Goal: Transaction & Acquisition: Subscribe to service/newsletter

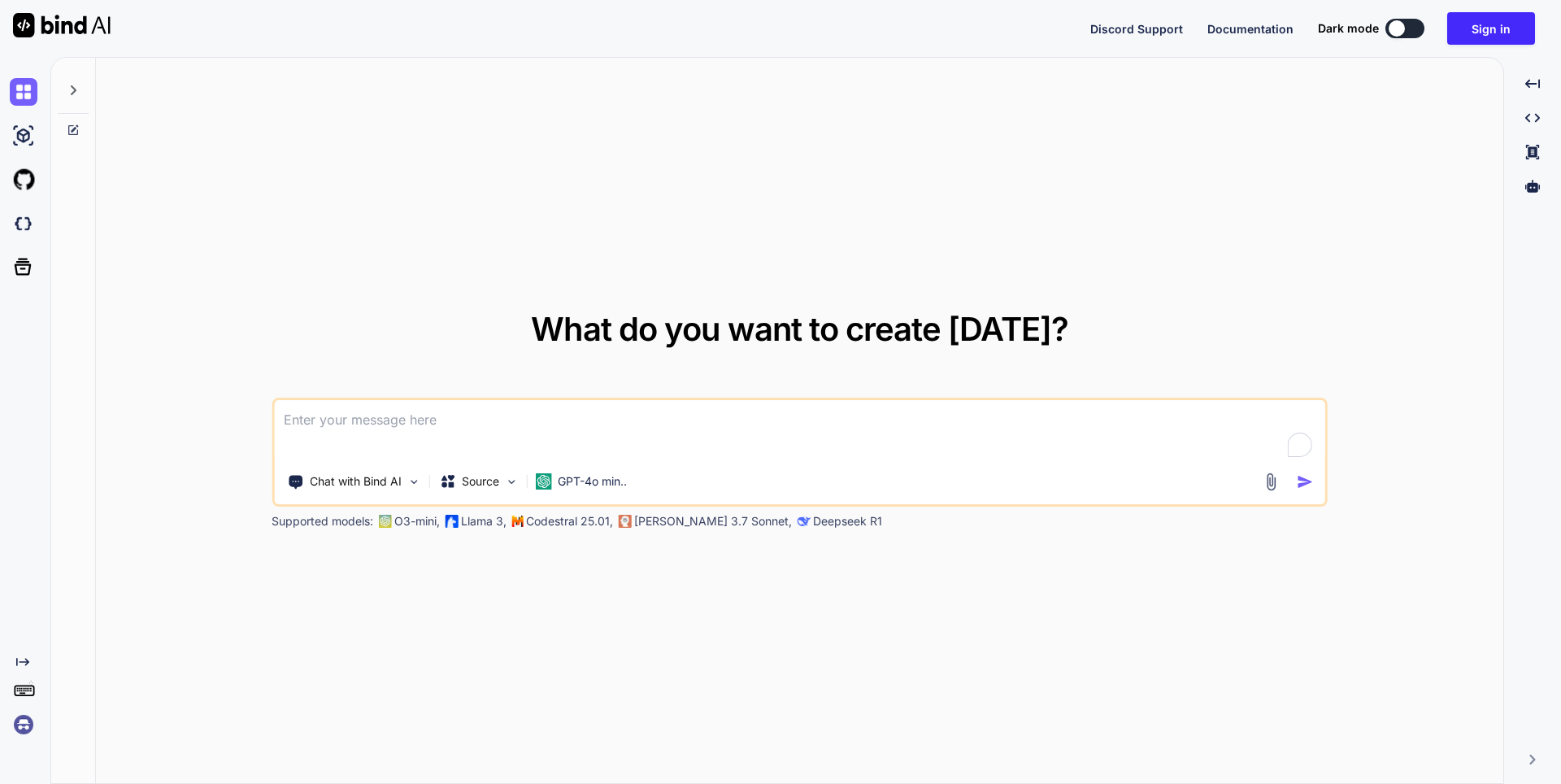
type textarea "x"
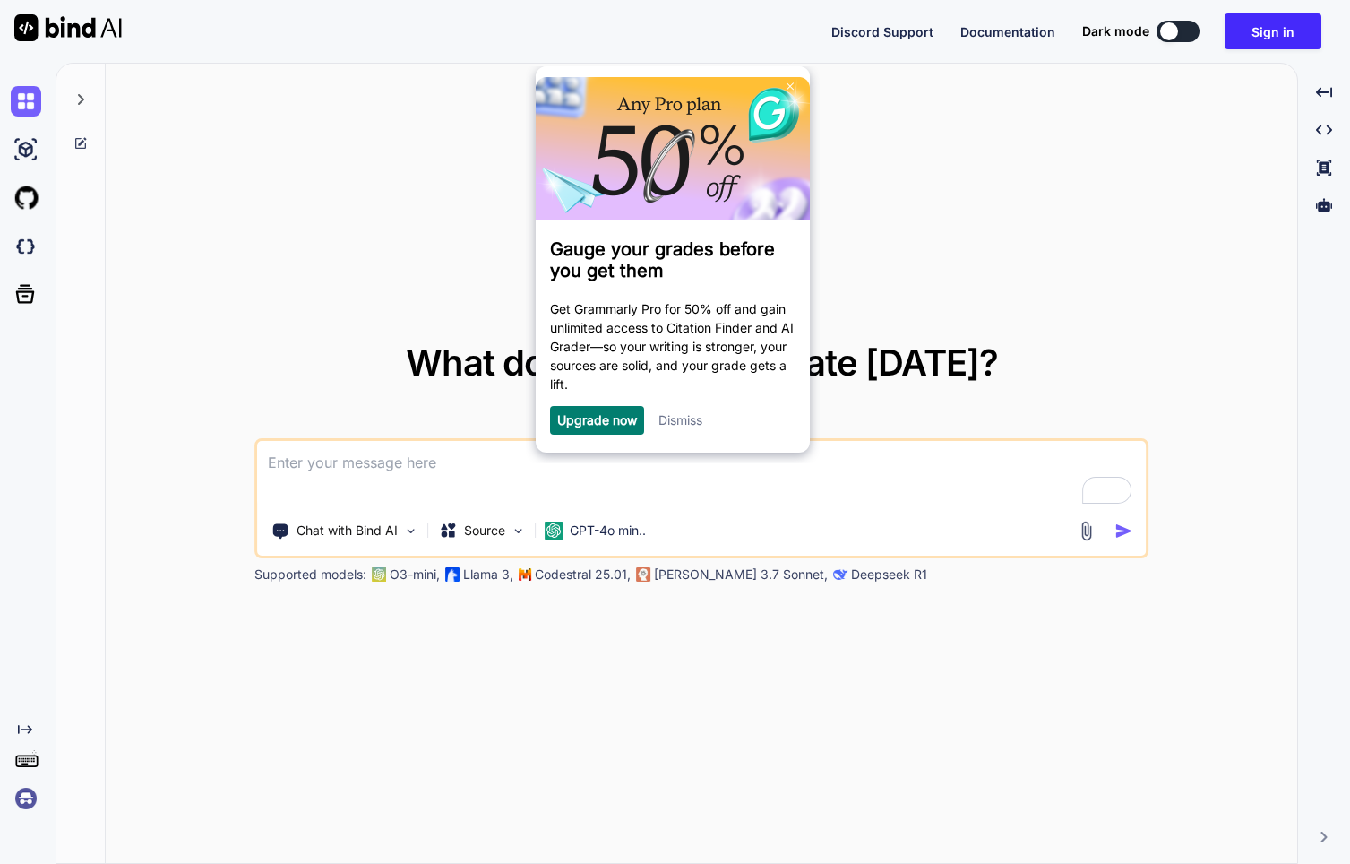
click at [19, 807] on img at bounding box center [26, 798] width 30 height 30
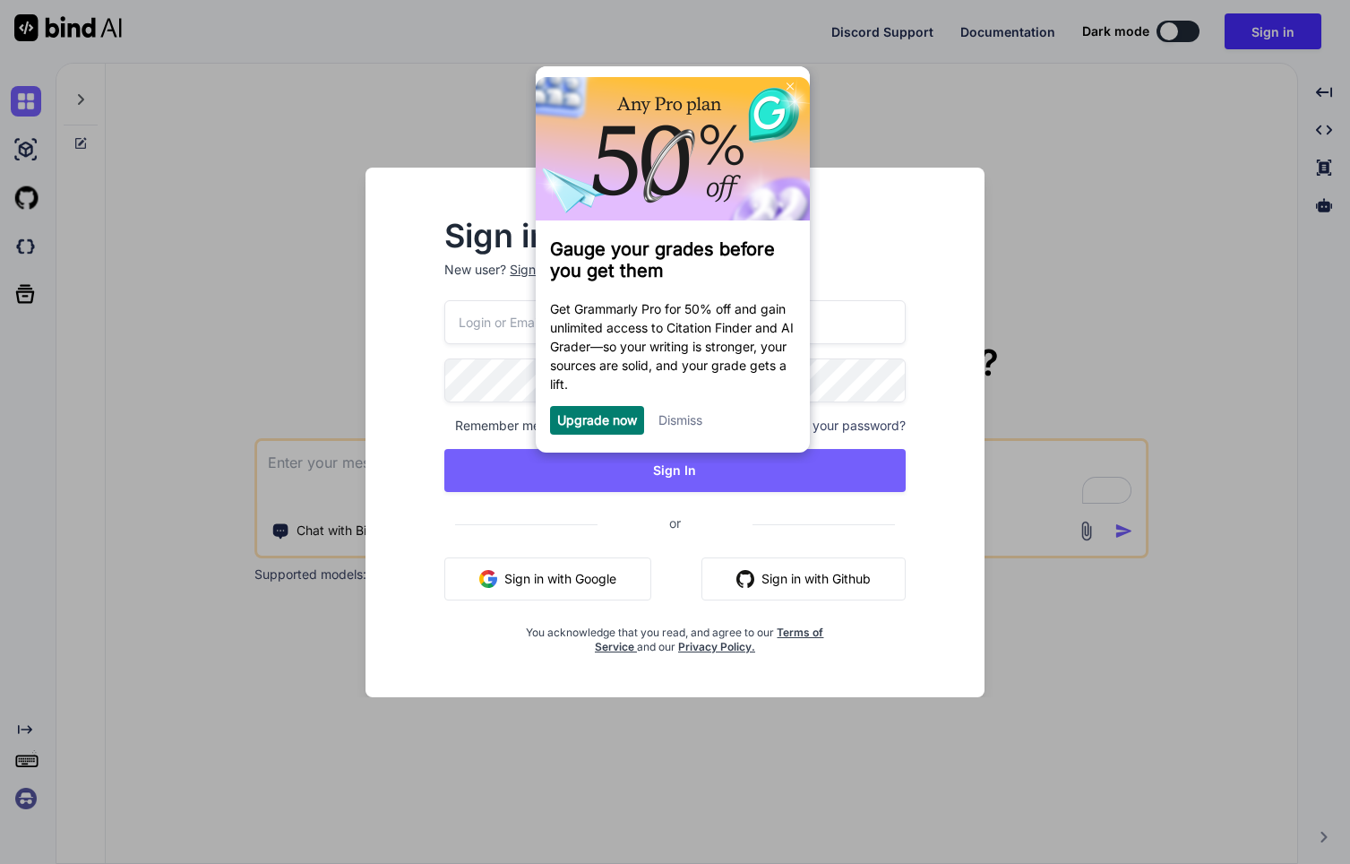
type input "[EMAIL_ADDRESS][DOMAIN_NAME]"
click at [688, 411] on div "Dismiss" at bounding box center [680, 420] width 44 height 29
click at [675, 427] on link "Dismiss" at bounding box center [680, 419] width 44 height 15
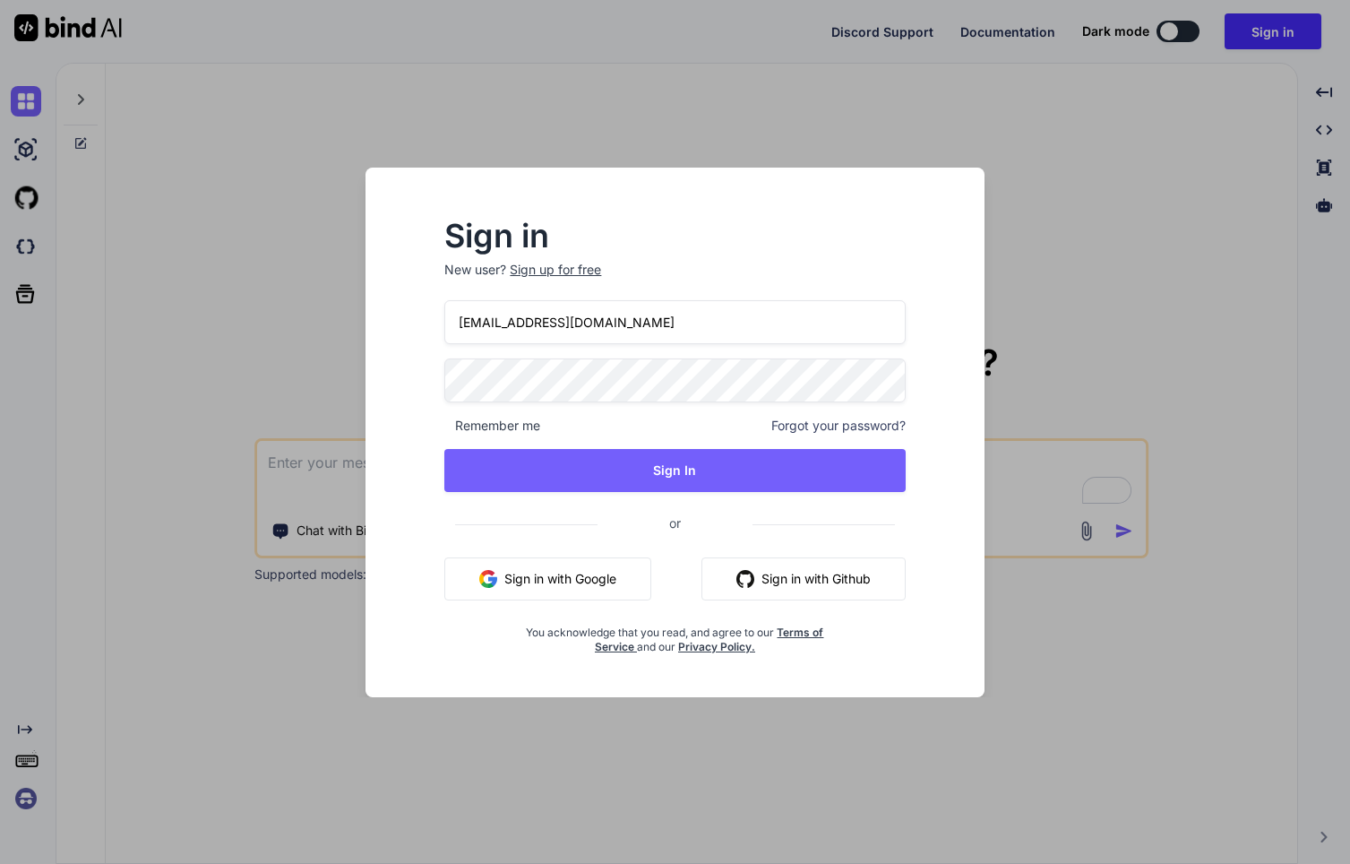
click at [673, 327] on input "[EMAIL_ADDRESS][DOMAIN_NAME]" at bounding box center [674, 322] width 460 height 44
click at [806, 128] on div "Sign in New user? Sign up for free [EMAIL_ADDRESS][DOMAIN_NAME] Remember me For…" at bounding box center [675, 432] width 1350 height 864
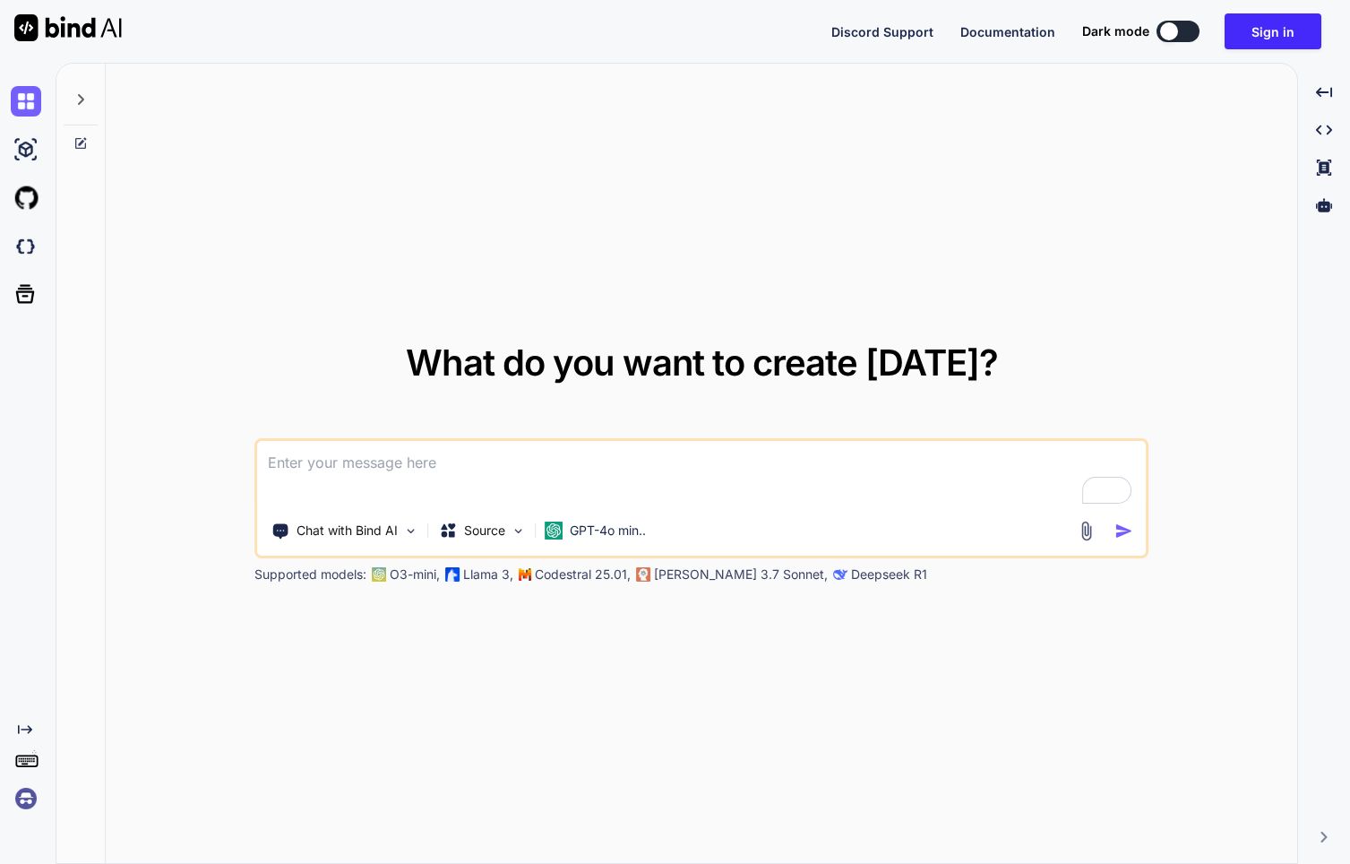
click at [22, 801] on img at bounding box center [26, 798] width 30 height 30
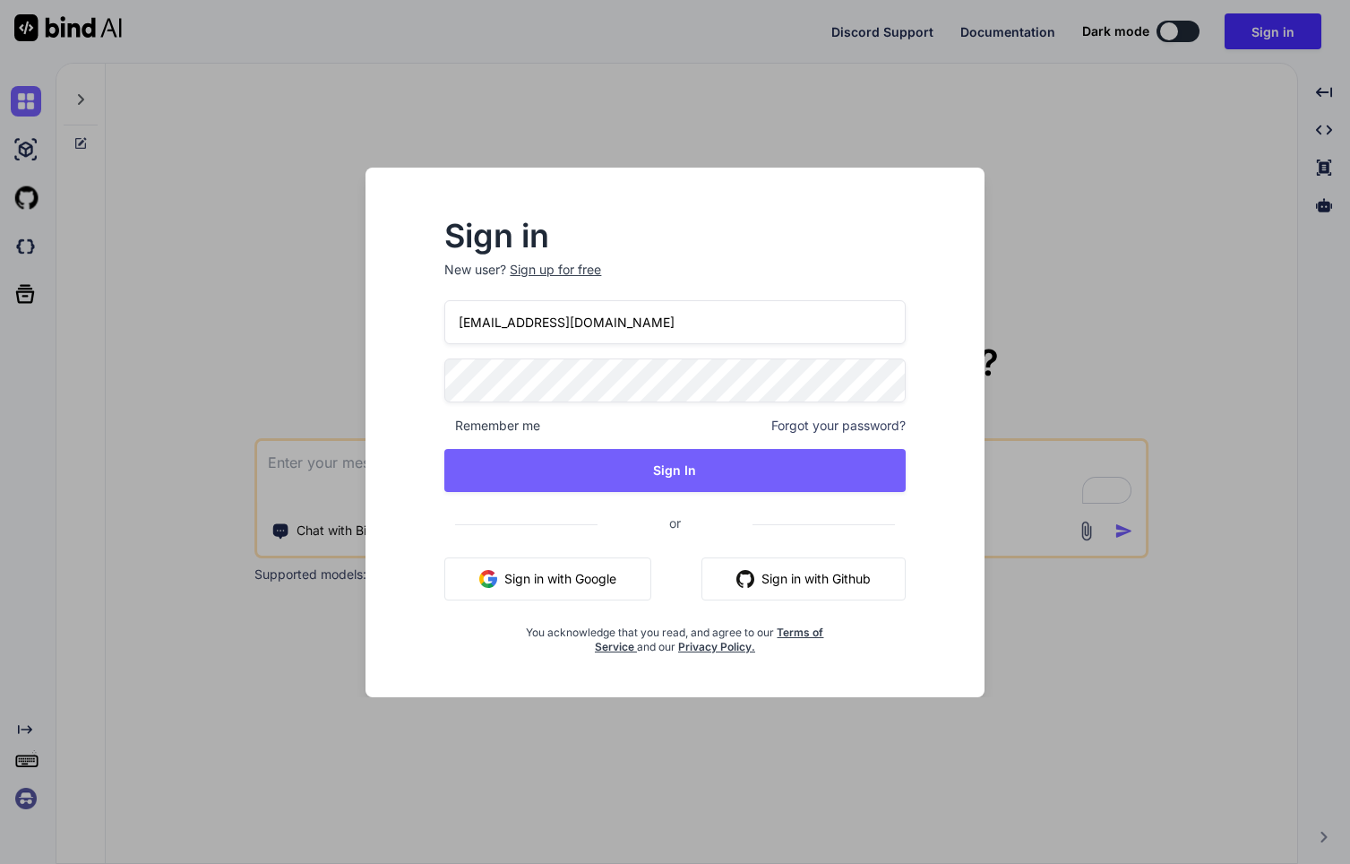
click at [538, 269] on div "Sign up for free" at bounding box center [555, 270] width 91 height 18
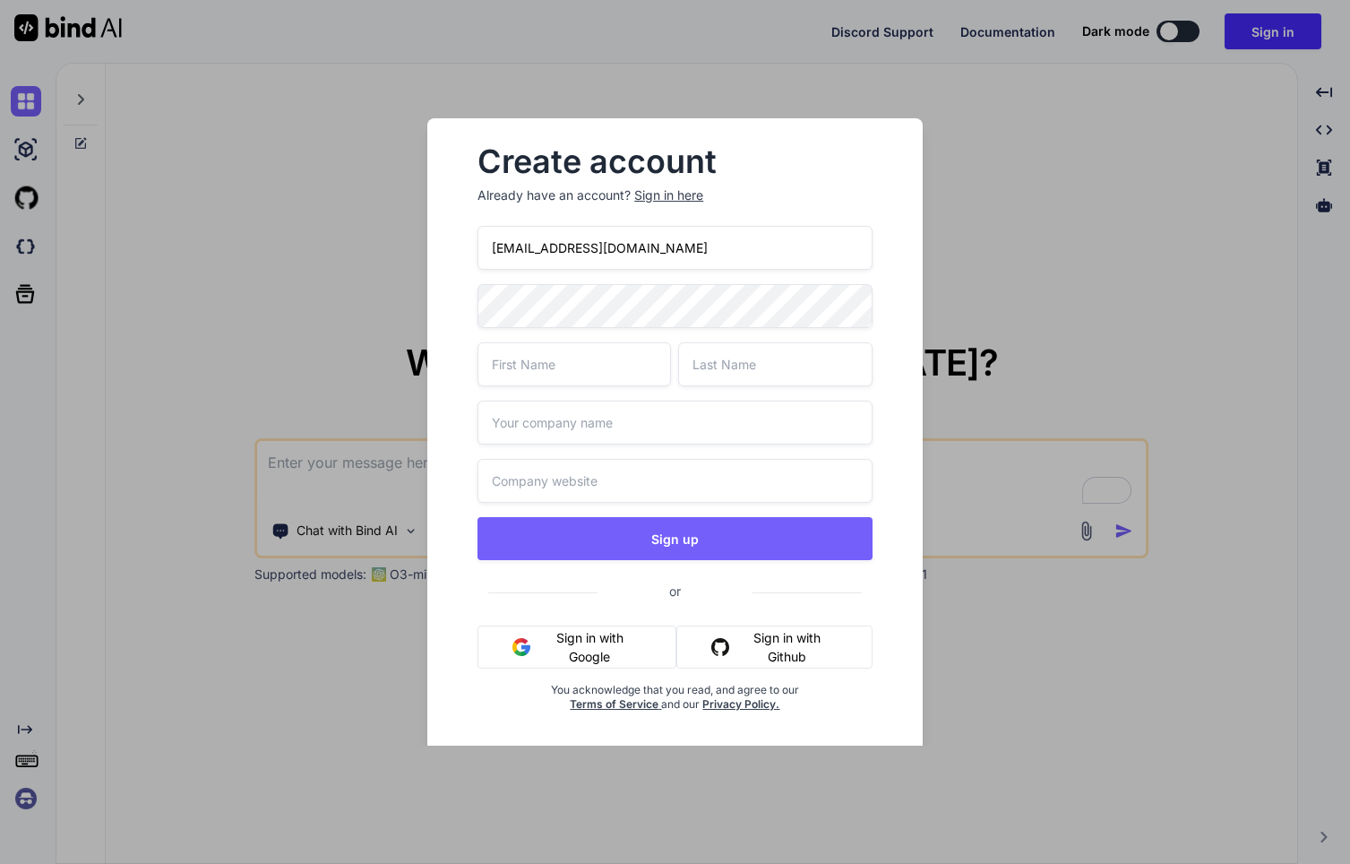
click at [687, 252] on input "[EMAIL_ADDRESS][DOMAIN_NAME]" at bounding box center [674, 248] width 395 height 44
type input "[EMAIL_ADDRESS][DOMAIN_NAME]"
type input "Chit"
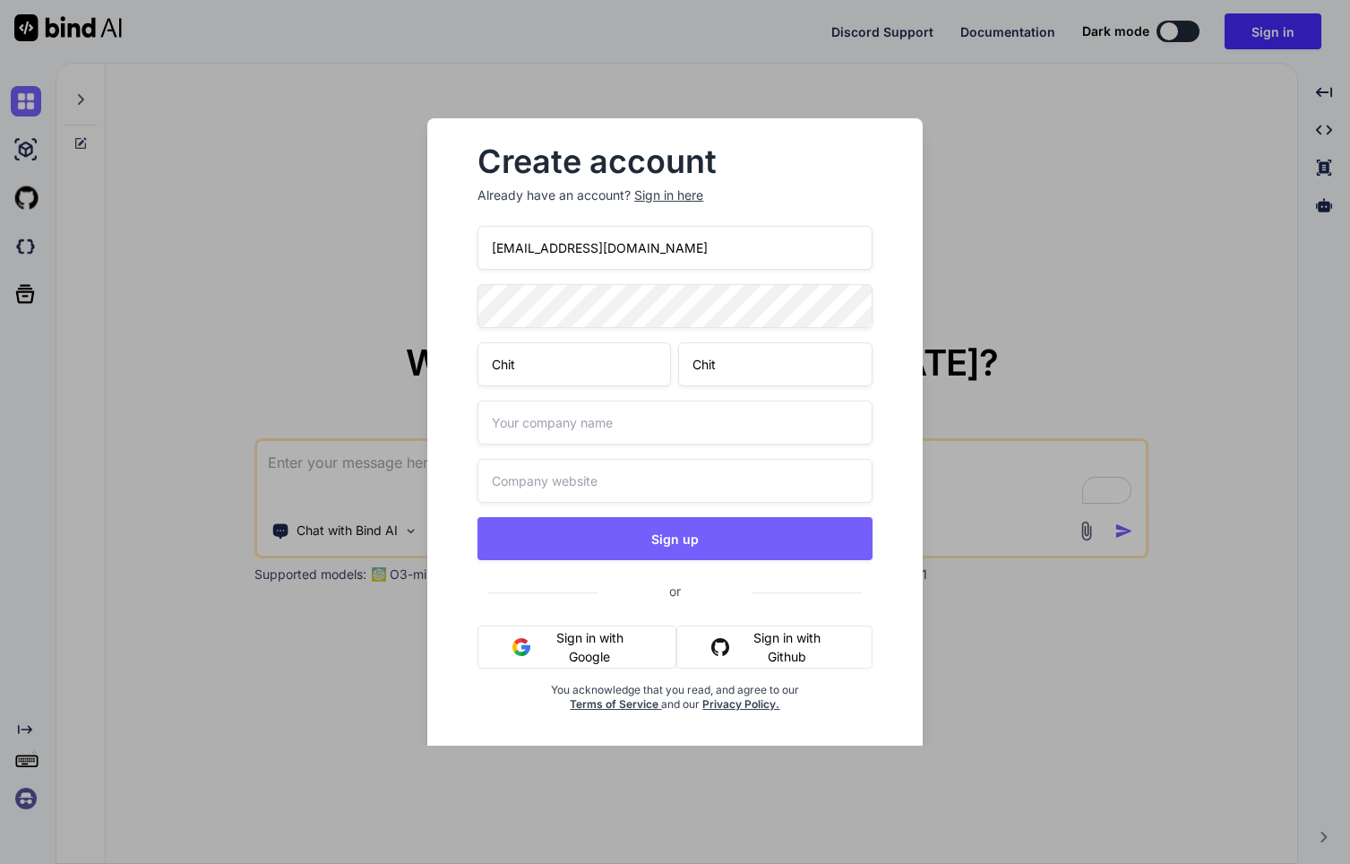
type input "Chit"
type input "Bind"
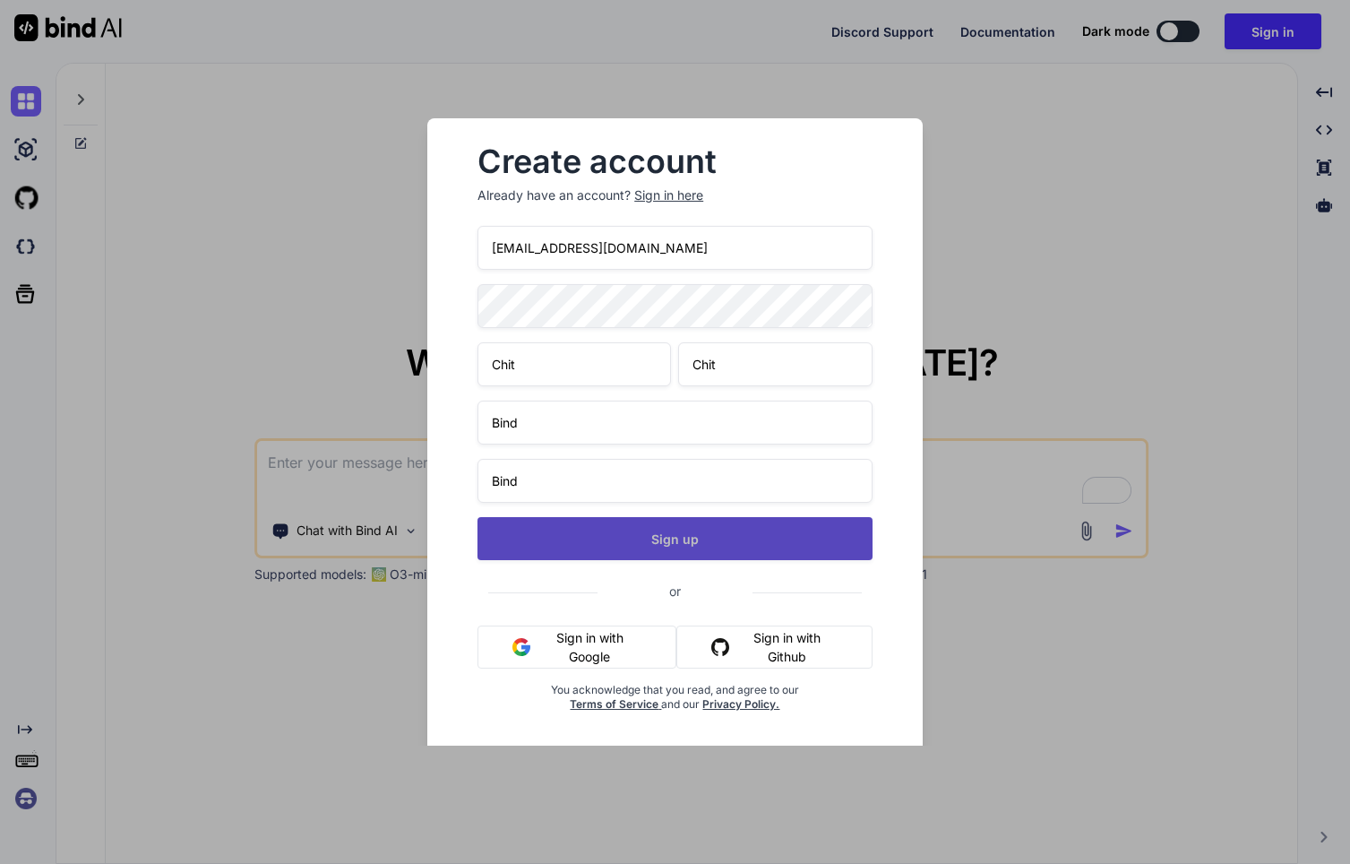
type input "Bind"
click at [655, 532] on button "Sign up" at bounding box center [674, 538] width 395 height 43
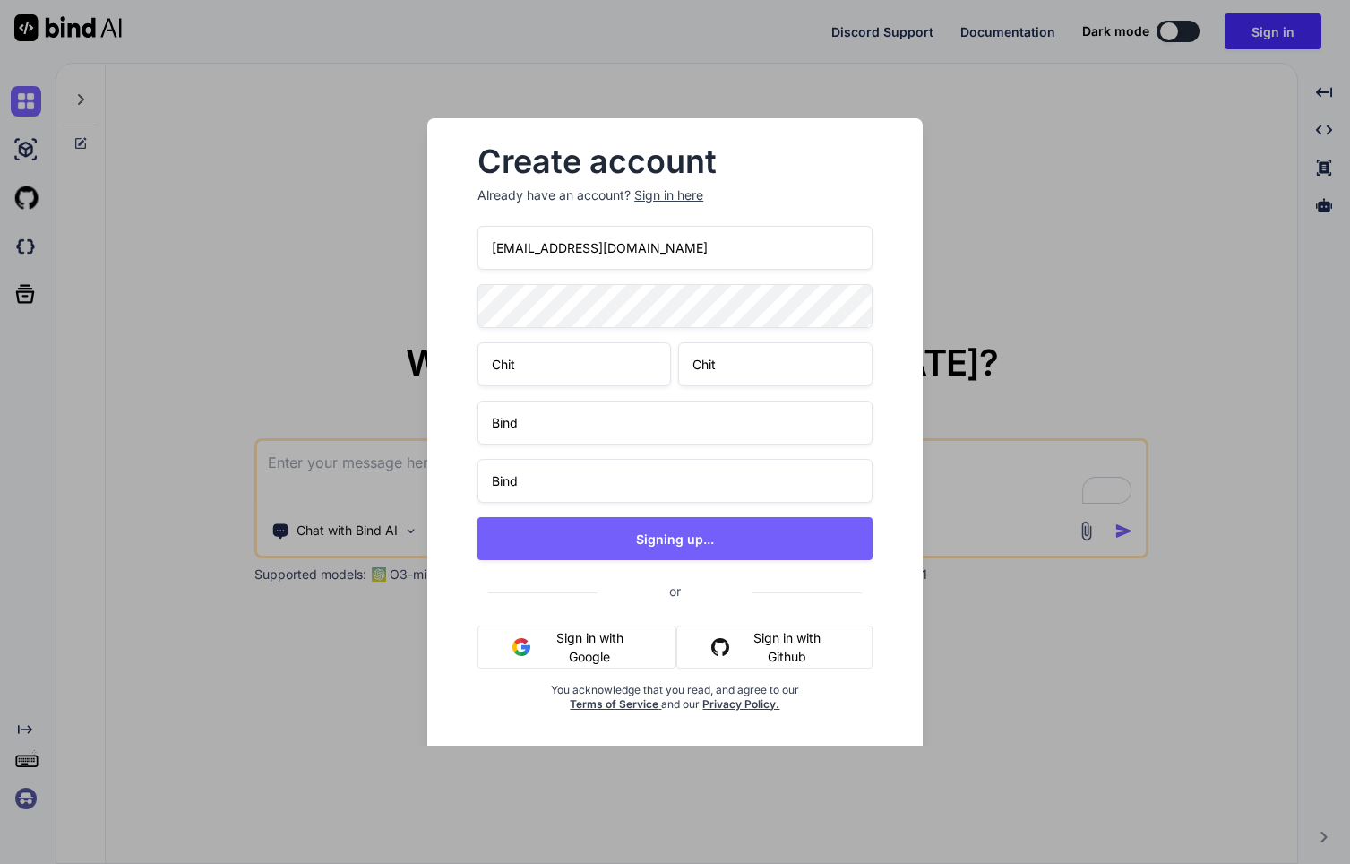
drag, startPoint x: 587, startPoint y: 253, endPoint x: 308, endPoint y: 252, distance: 278.6
click at [308, 252] on div "Create account Already have an account? Sign in here [EMAIL_ADDRESS][DOMAIN_NAM…" at bounding box center [675, 432] width 1350 height 864
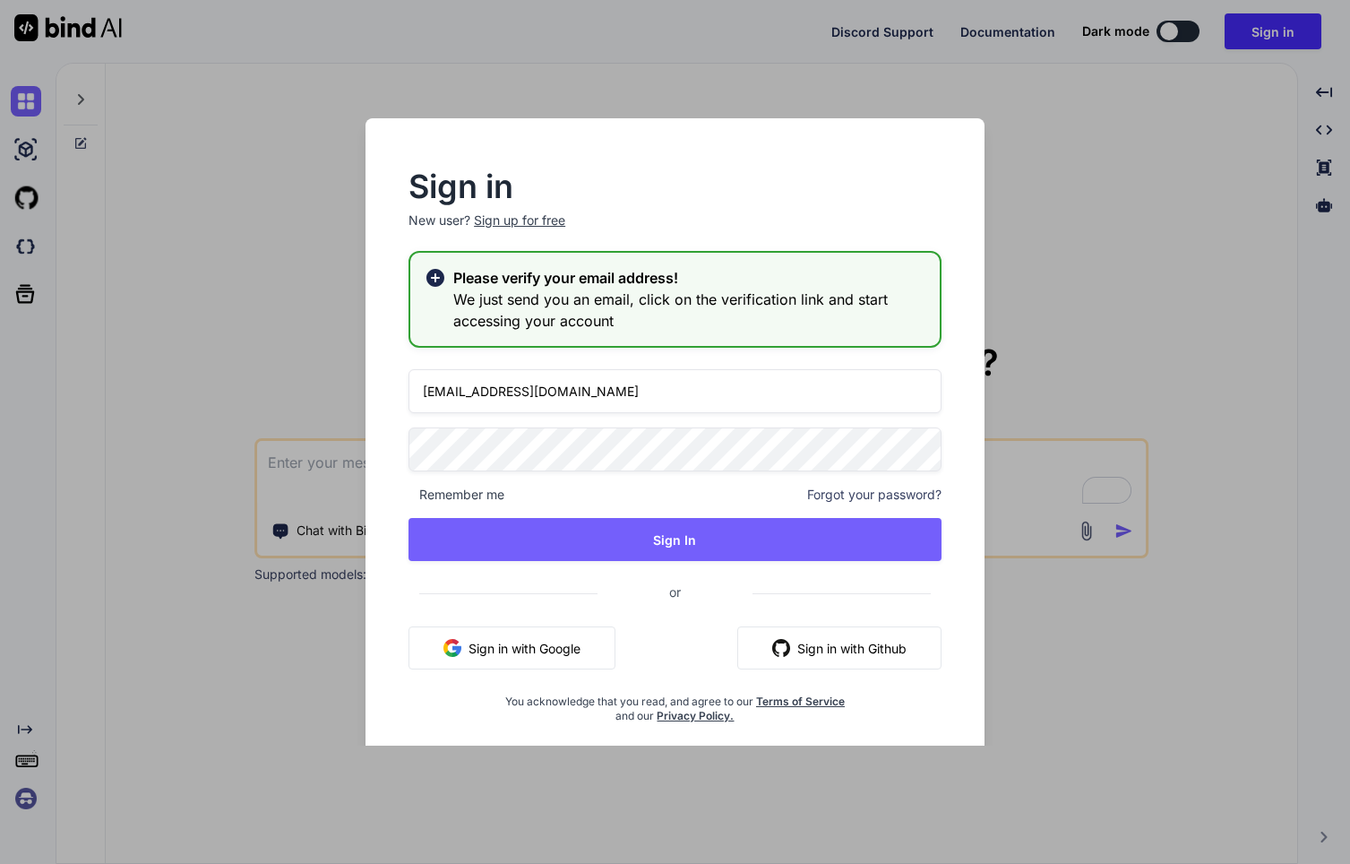
click at [565, 379] on input "[EMAIL_ADDRESS][DOMAIN_NAME]" at bounding box center [675, 391] width 533 height 44
click at [552, 391] on input "[EMAIL_ADDRESS][DOMAIN_NAME]" at bounding box center [675, 391] width 533 height 44
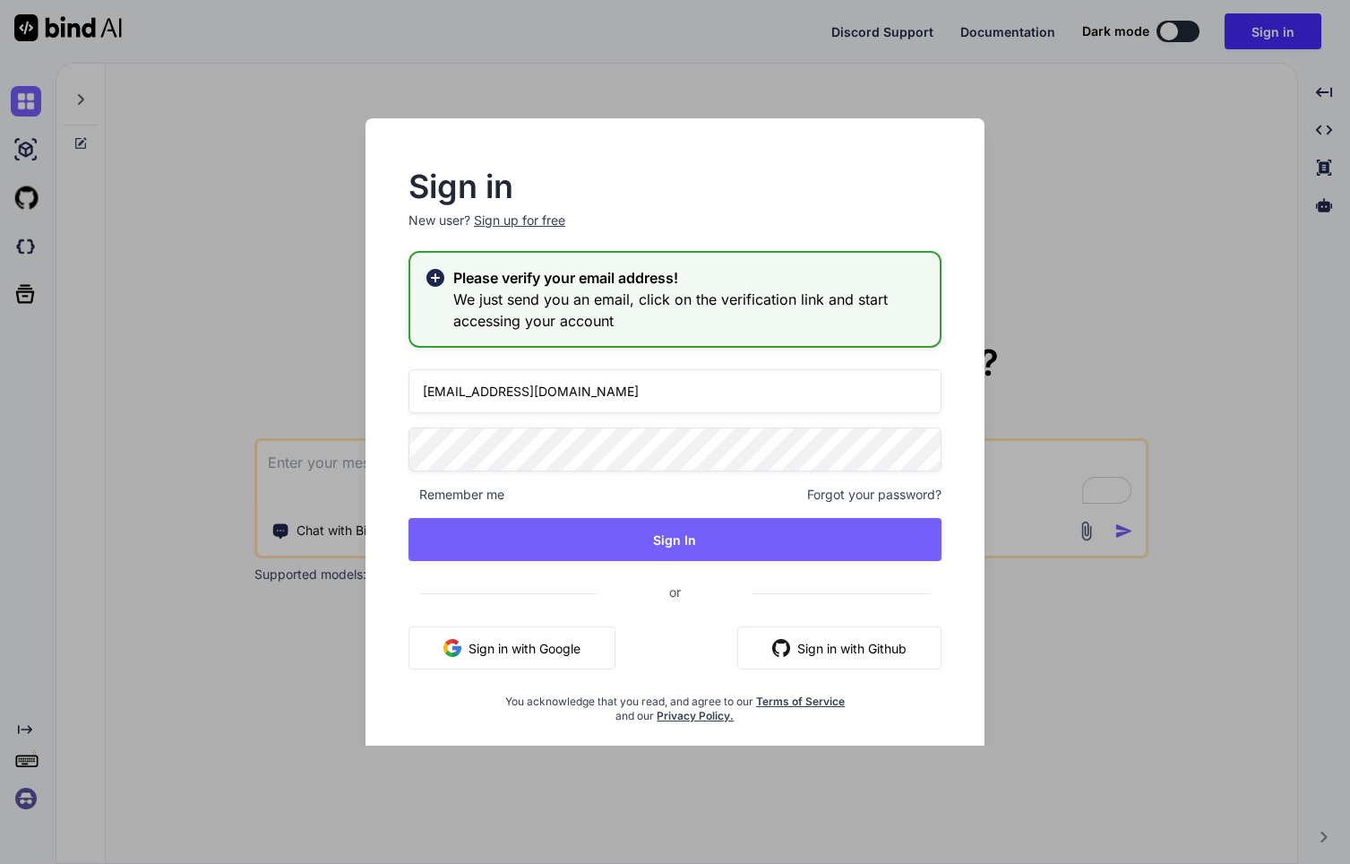
type input "[EMAIL_ADDRESS][DOMAIN_NAME]"
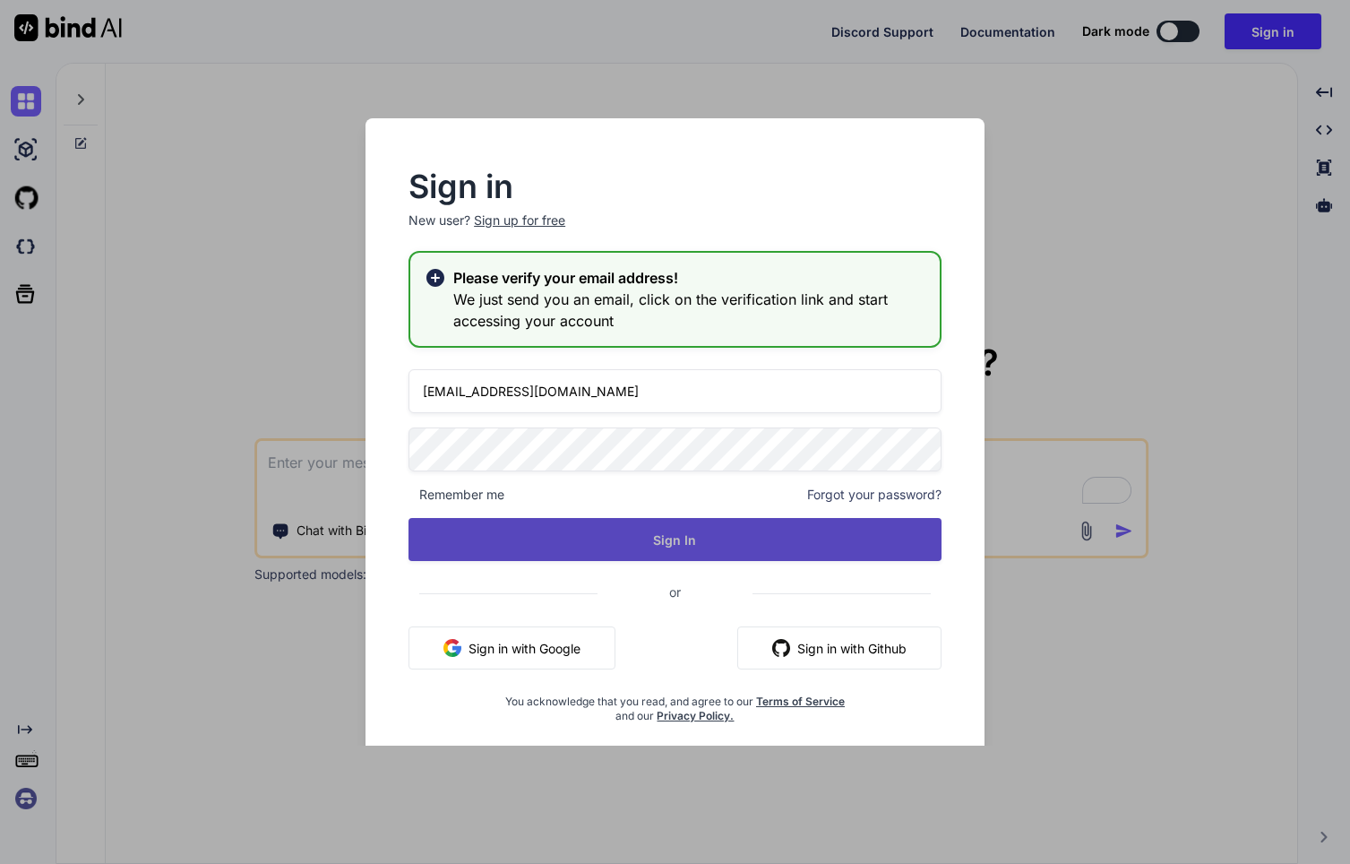
click at [632, 552] on button "Sign In" at bounding box center [675, 539] width 533 height 43
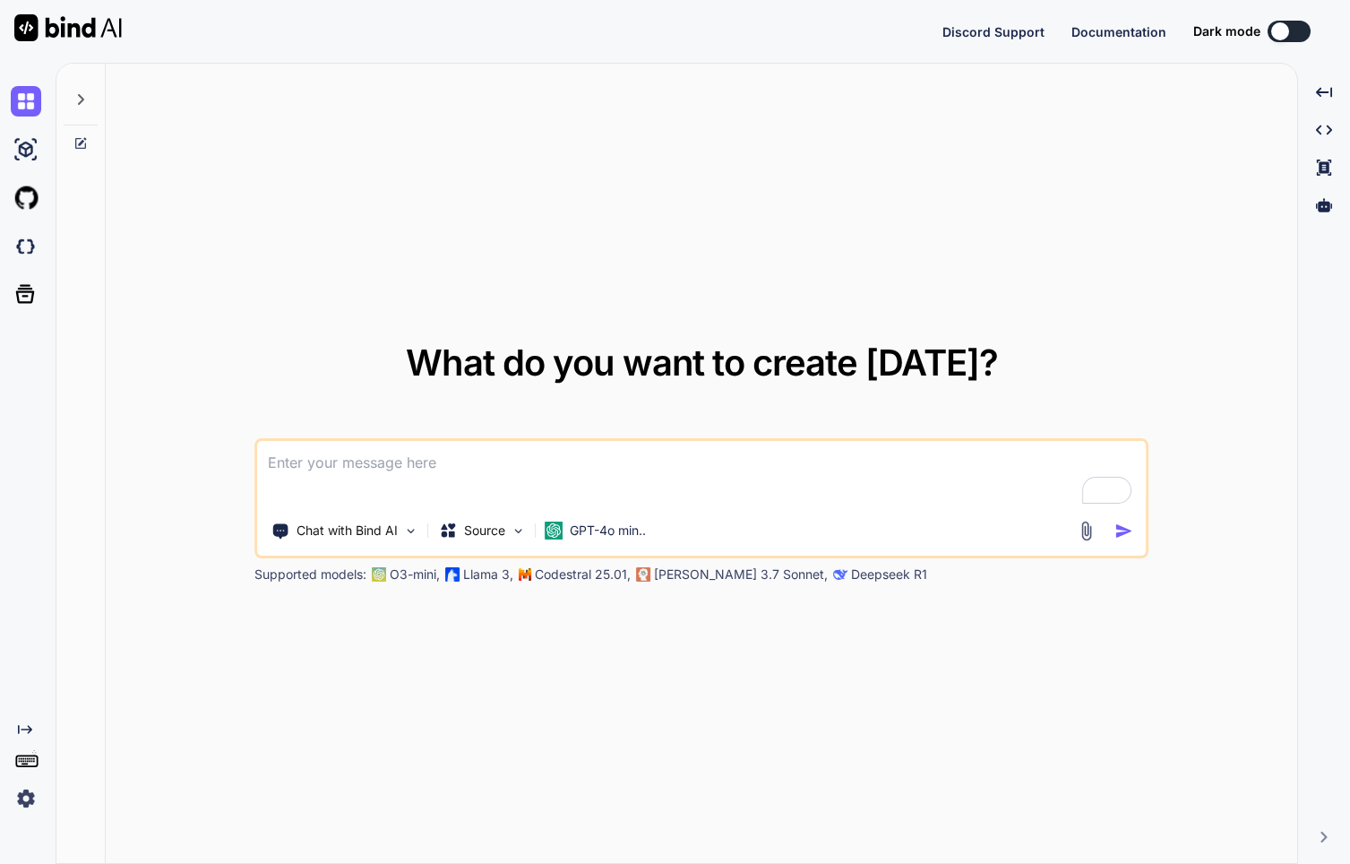
click at [30, 801] on img at bounding box center [26, 798] width 30 height 30
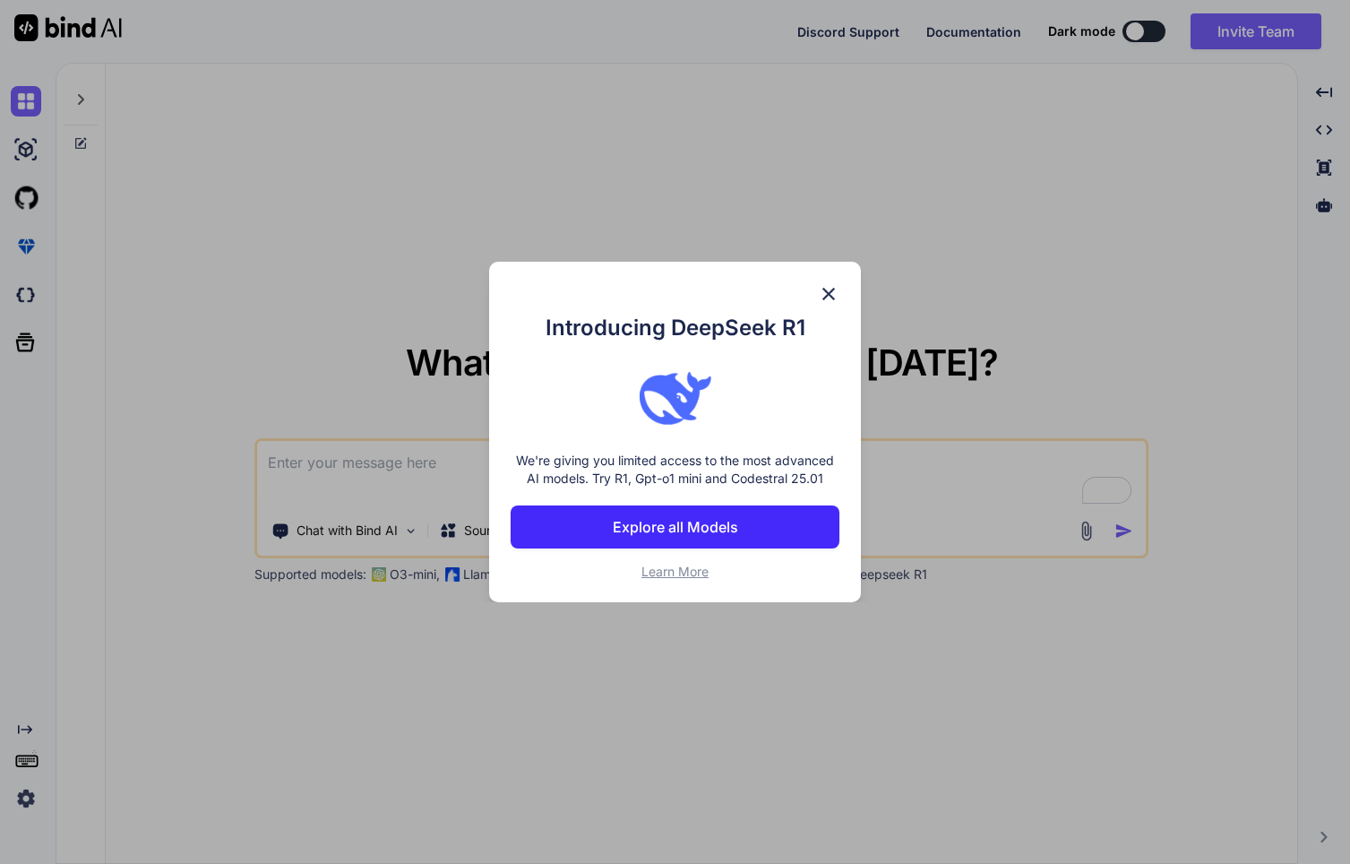
click at [828, 292] on img at bounding box center [829, 294] width 22 height 22
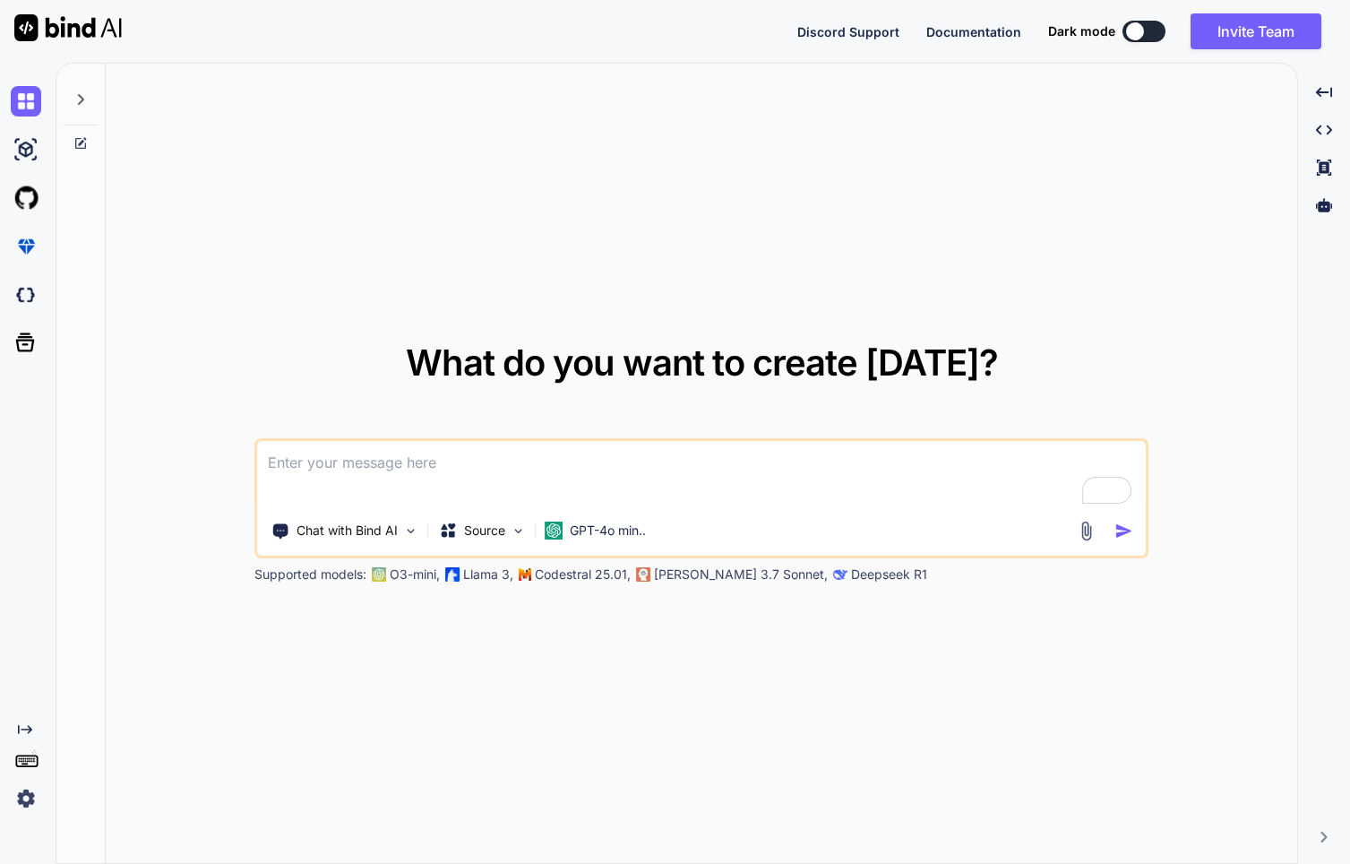
click at [30, 804] on img at bounding box center [26, 798] width 30 height 30
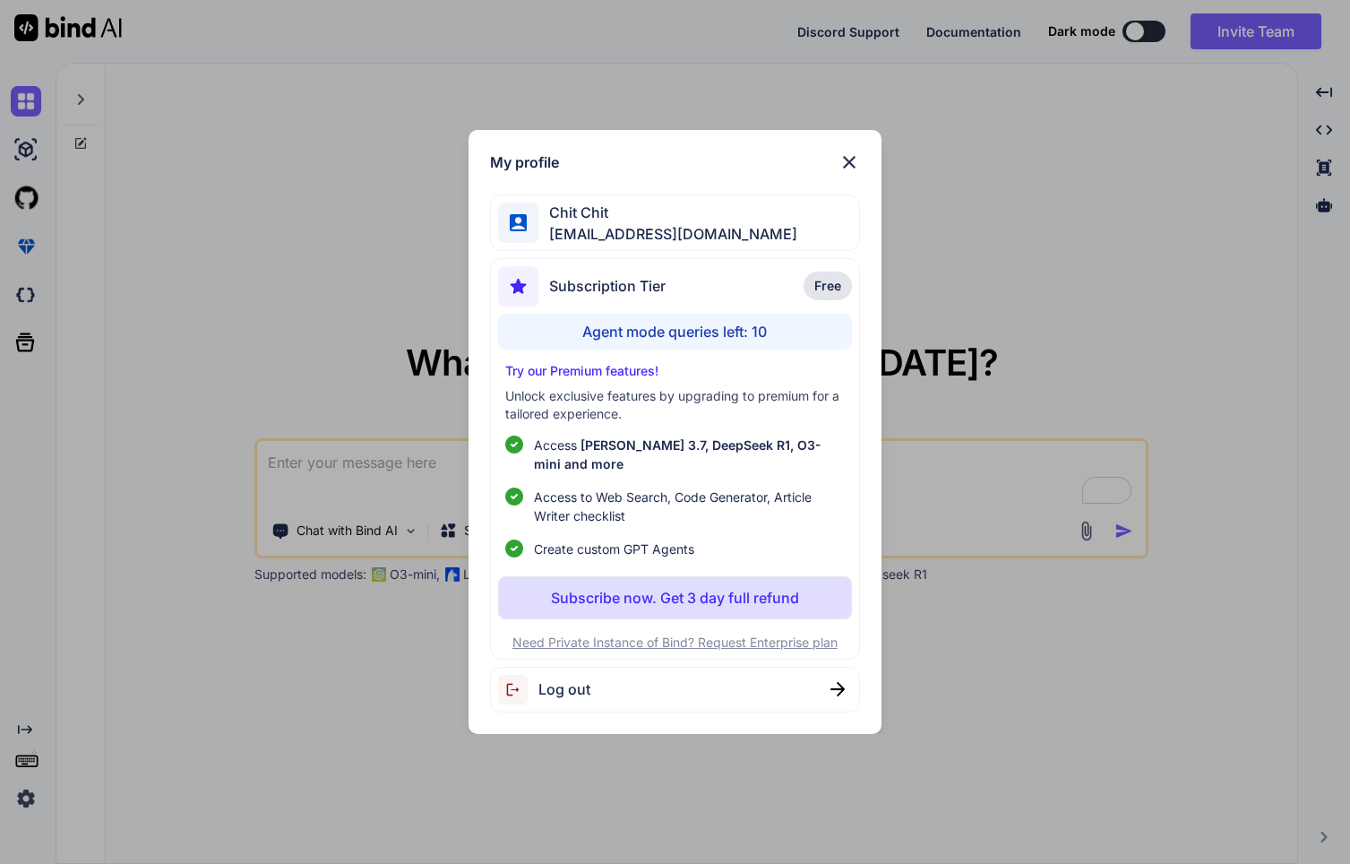
click at [367, 670] on div "My profile Chit Chit [EMAIL_ADDRESS][DOMAIN_NAME] Subscription Tier Free Agent …" at bounding box center [675, 432] width 1350 height 864
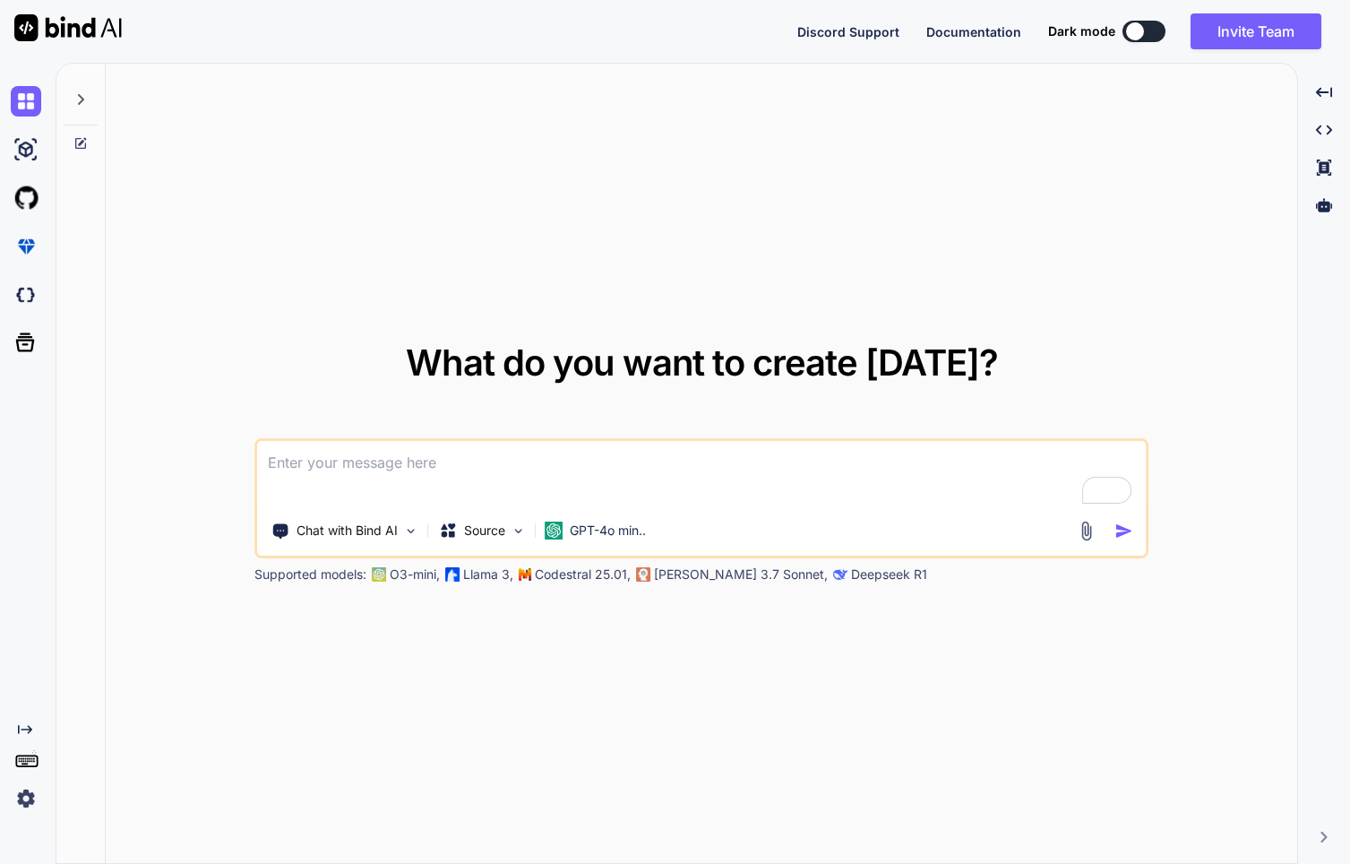
click at [78, 97] on icon at bounding box center [80, 99] width 14 height 14
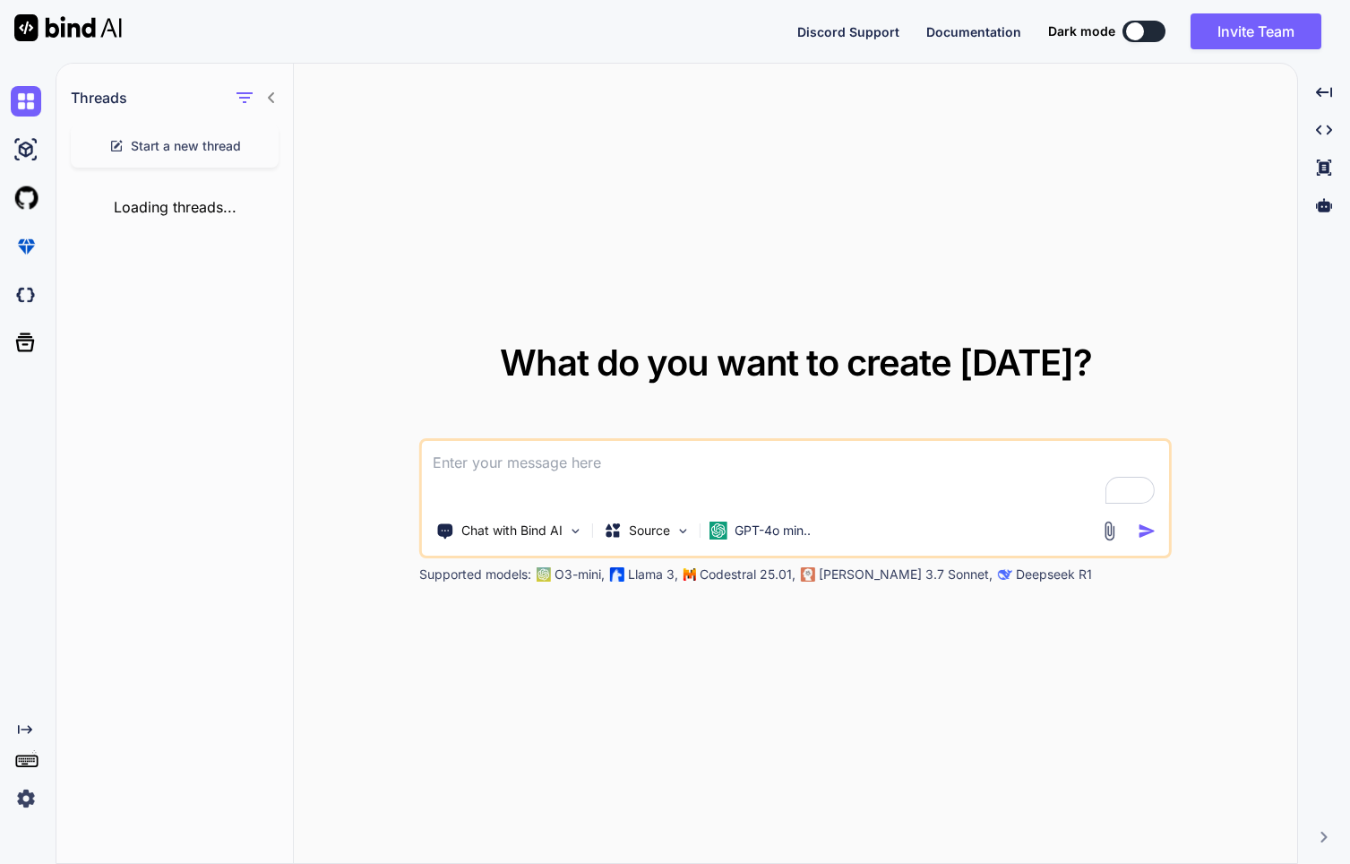
click at [273, 95] on icon at bounding box center [271, 97] width 14 height 14
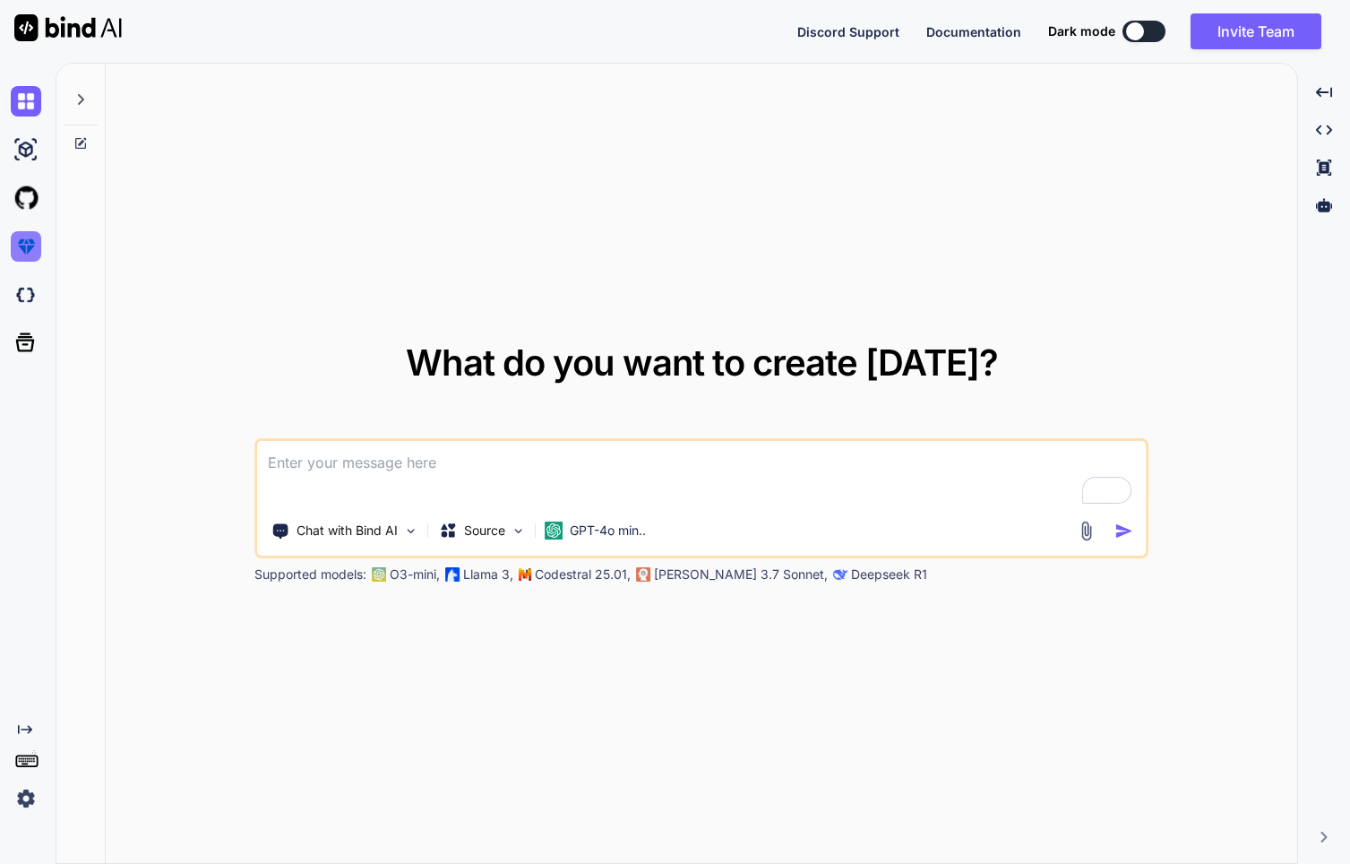
click at [30, 243] on img at bounding box center [26, 246] width 30 height 30
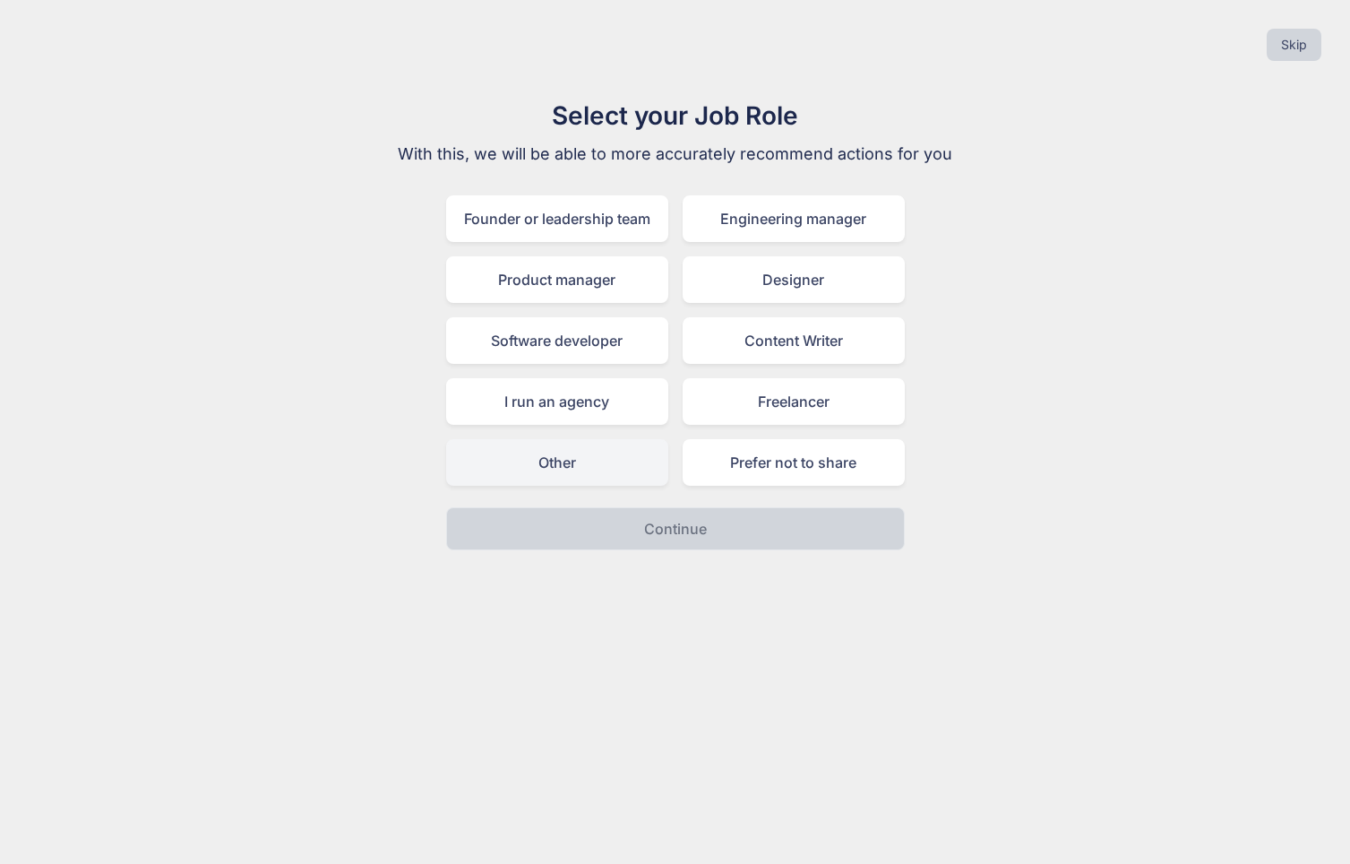
click at [550, 461] on div "Other" at bounding box center [557, 462] width 222 height 47
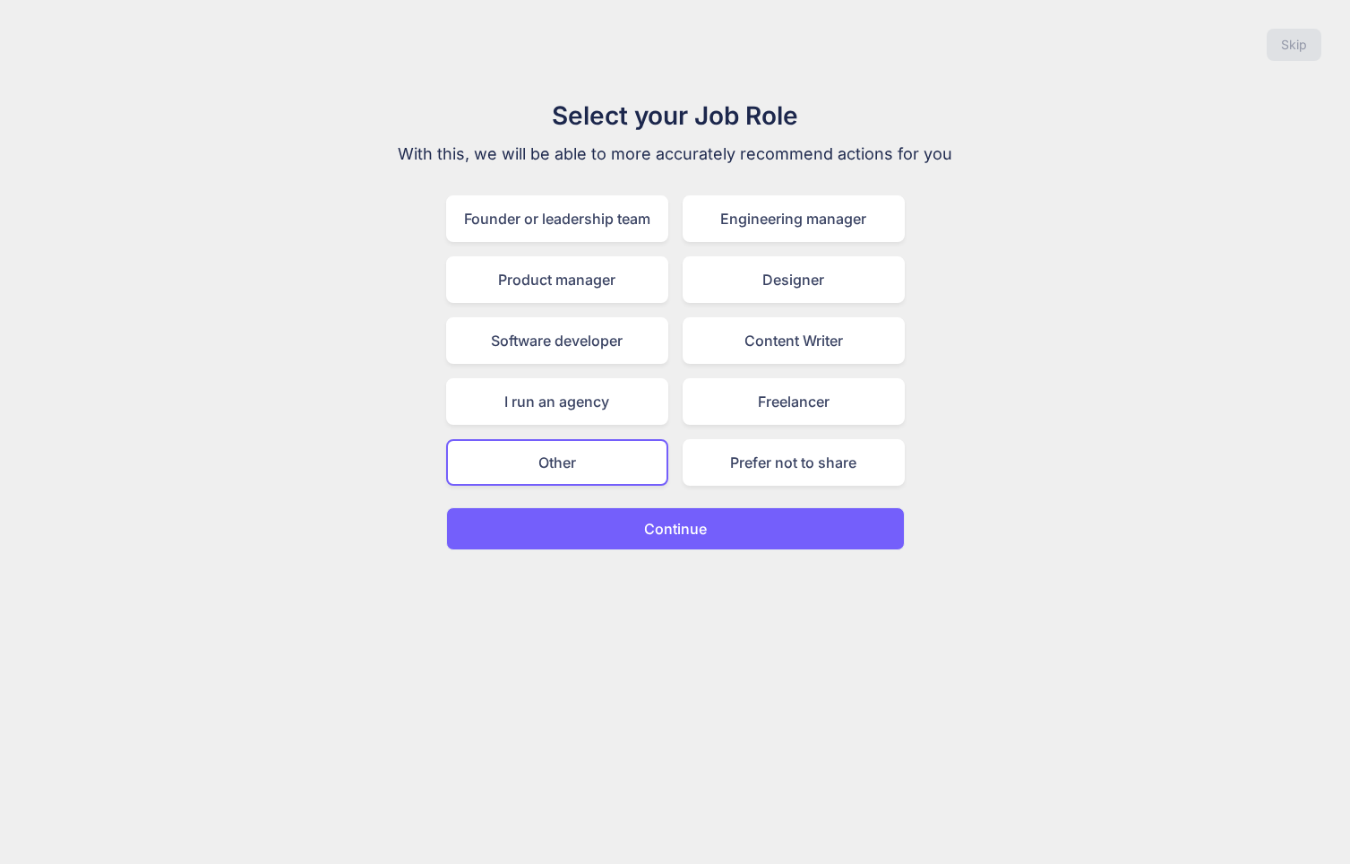
click at [641, 541] on button "Continue" at bounding box center [675, 528] width 459 height 43
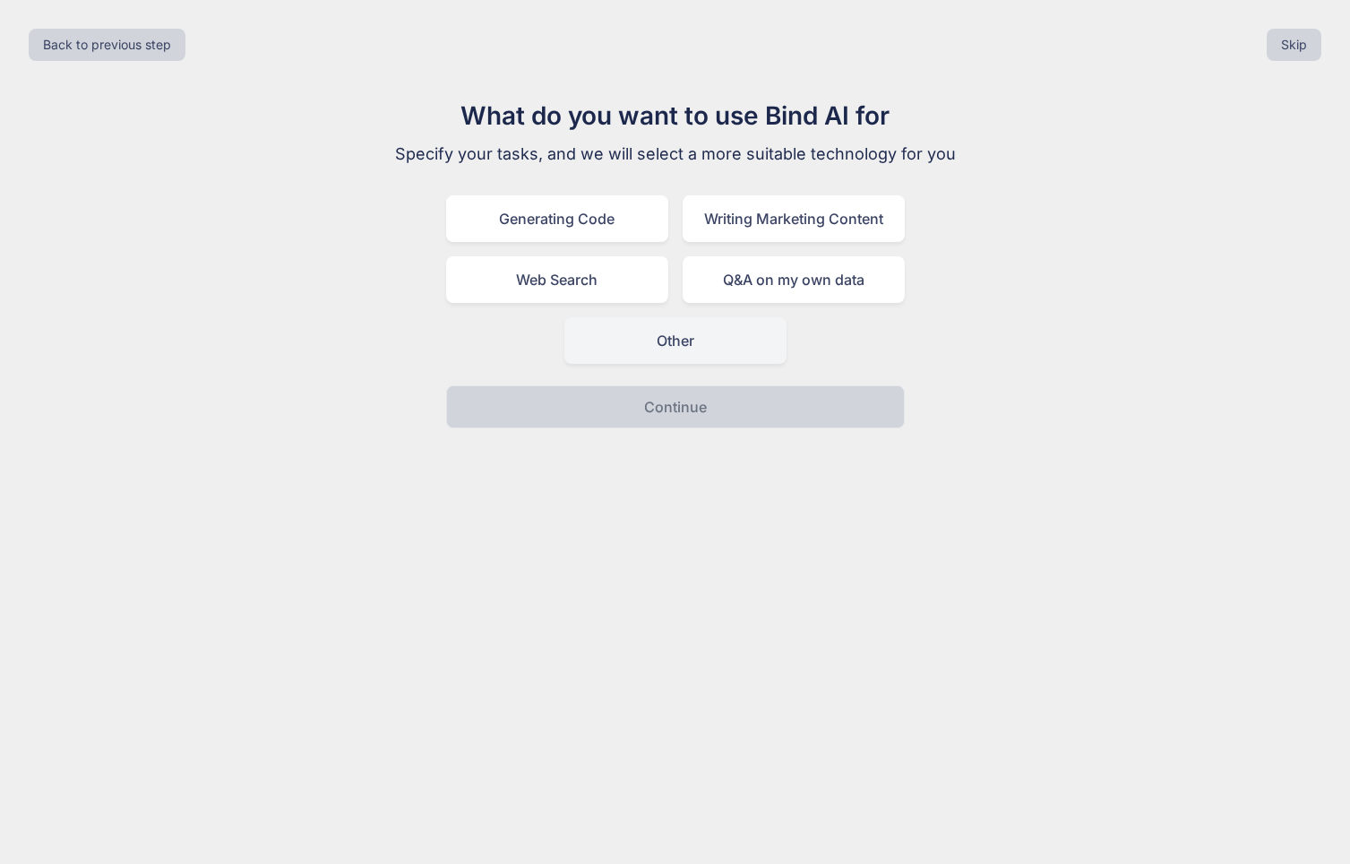
click at [650, 323] on div "Other" at bounding box center [675, 340] width 222 height 47
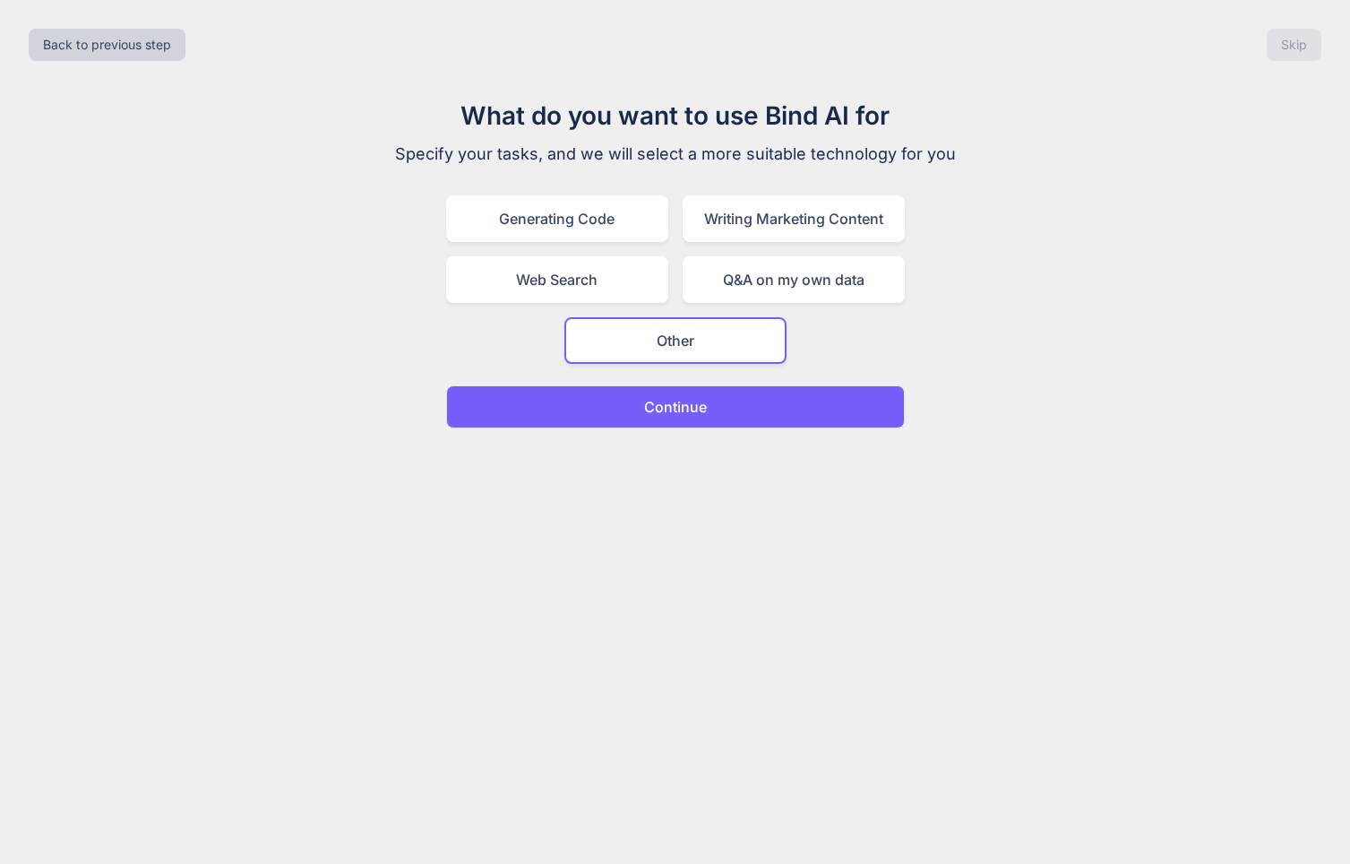
click at [624, 401] on button "Continue" at bounding box center [675, 406] width 459 height 43
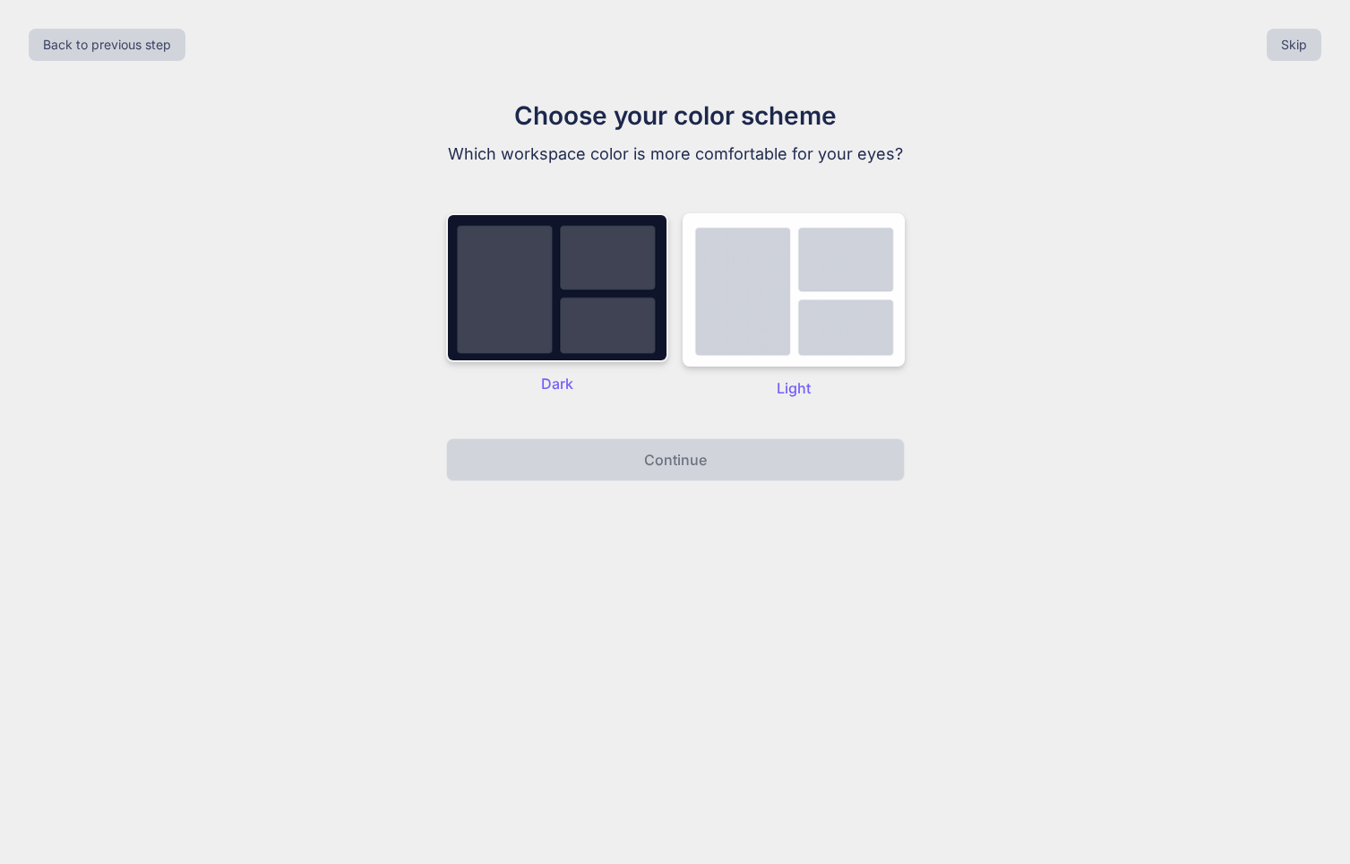
click at [596, 309] on img at bounding box center [557, 287] width 222 height 149
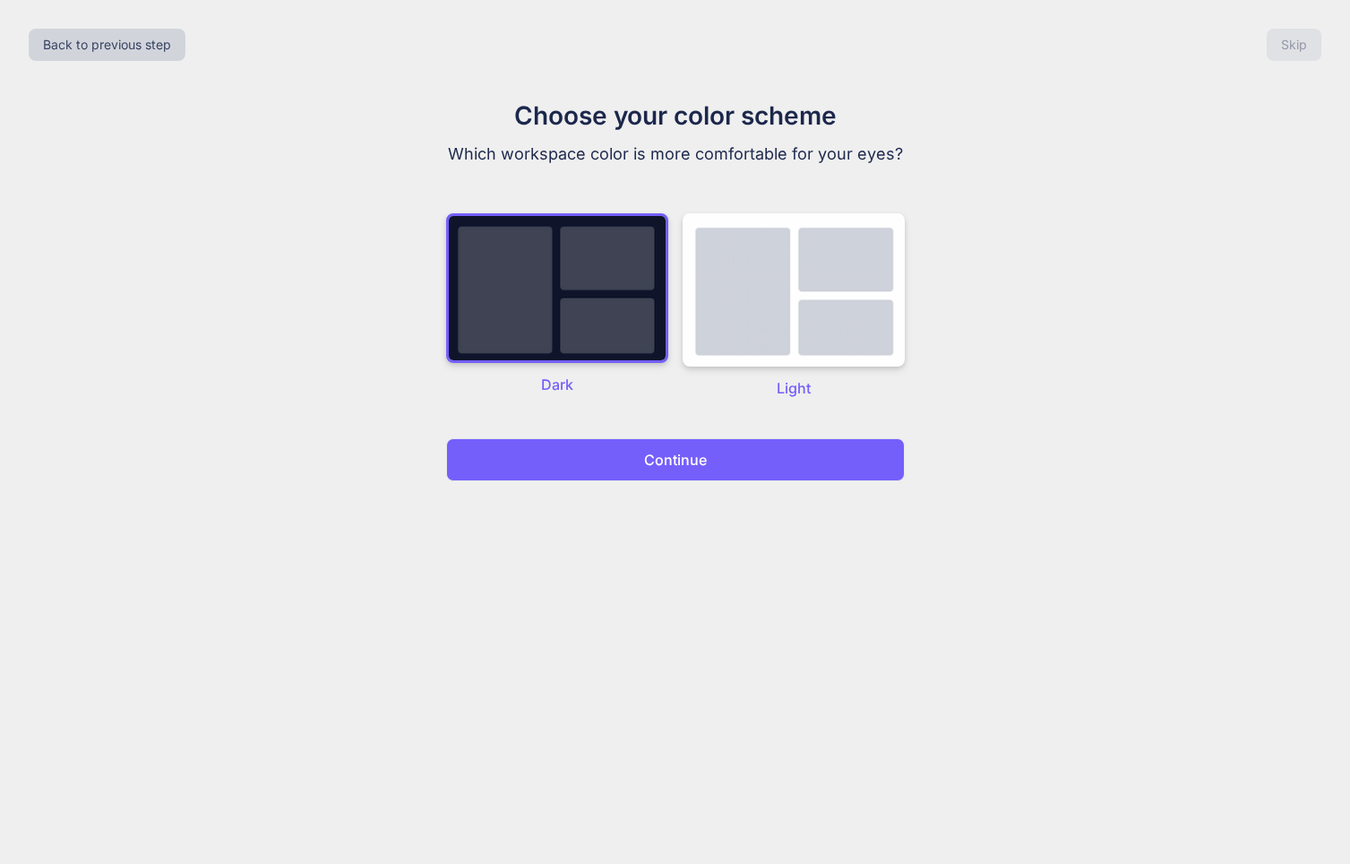
click at [657, 459] on p "Continue" at bounding box center [675, 460] width 63 height 22
click at [664, 468] on p "Continue" at bounding box center [675, 460] width 63 height 22
click at [665, 469] on p "Continue" at bounding box center [675, 460] width 63 height 22
click at [615, 300] on img at bounding box center [557, 288] width 222 height 150
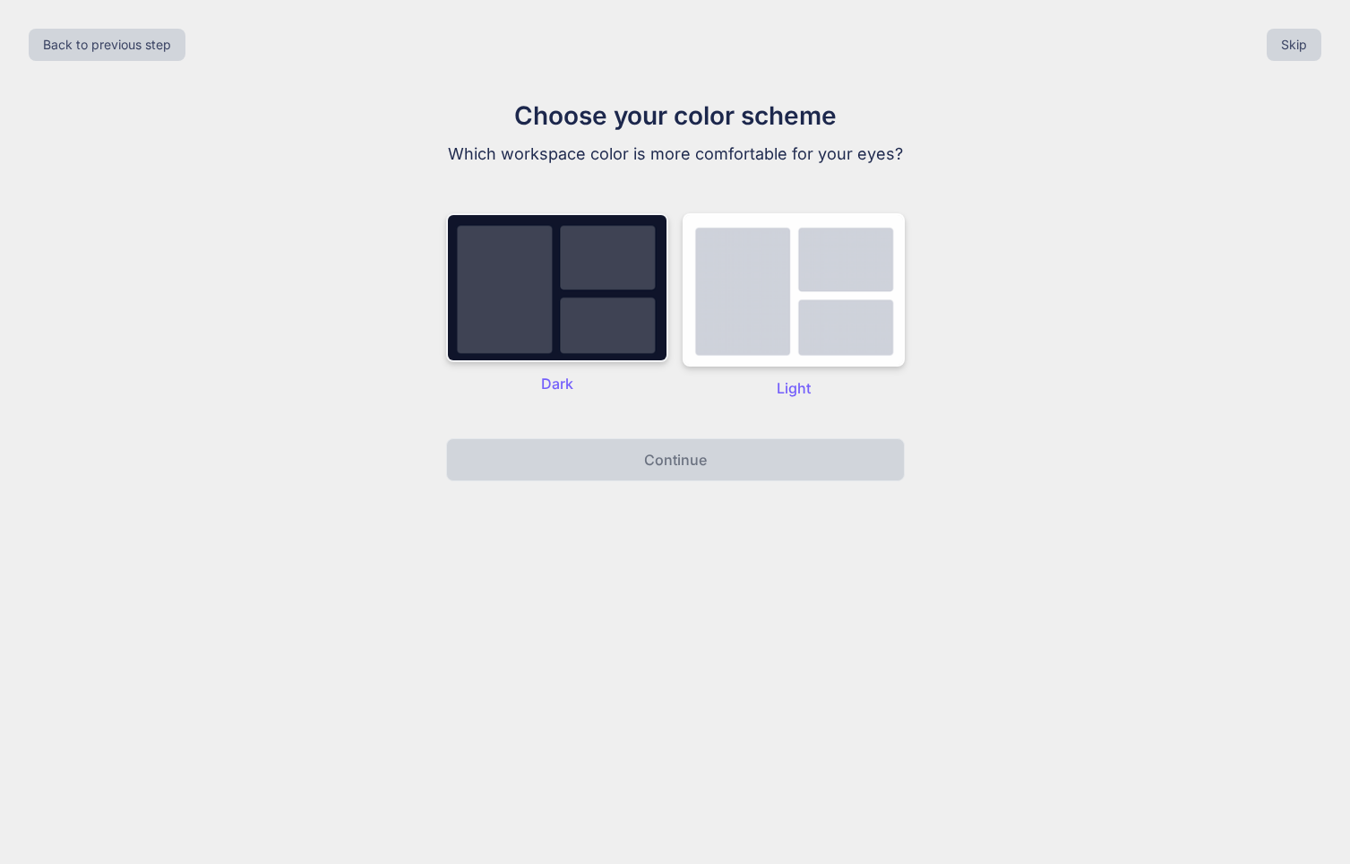
click at [606, 346] on img at bounding box center [557, 287] width 222 height 149
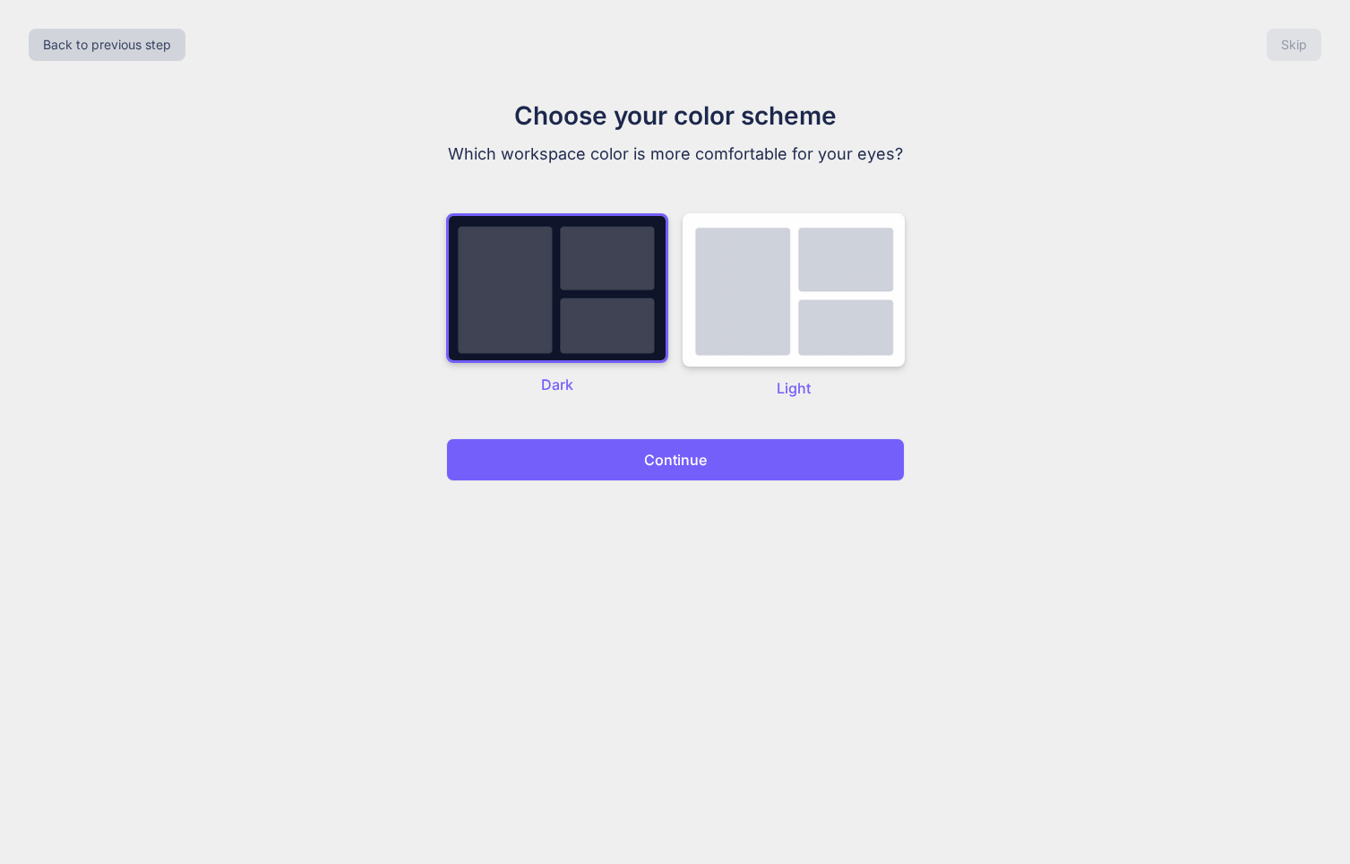
click at [640, 477] on button "Continue" at bounding box center [675, 459] width 459 height 43
click at [650, 462] on p "Continue" at bounding box center [675, 460] width 63 height 22
click at [650, 461] on p "Continue" at bounding box center [675, 460] width 63 height 22
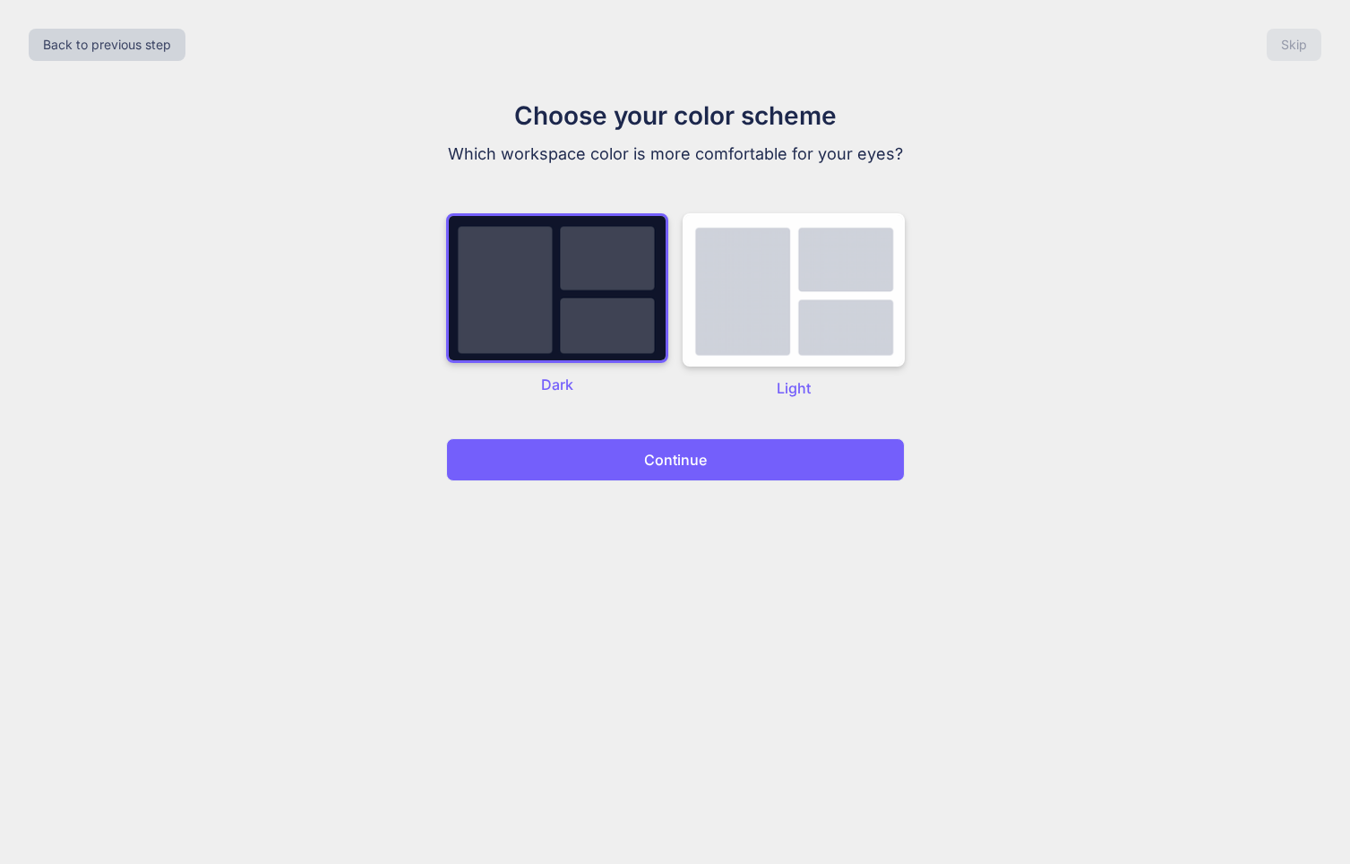
click at [650, 461] on p "Continue" at bounding box center [675, 460] width 63 height 22
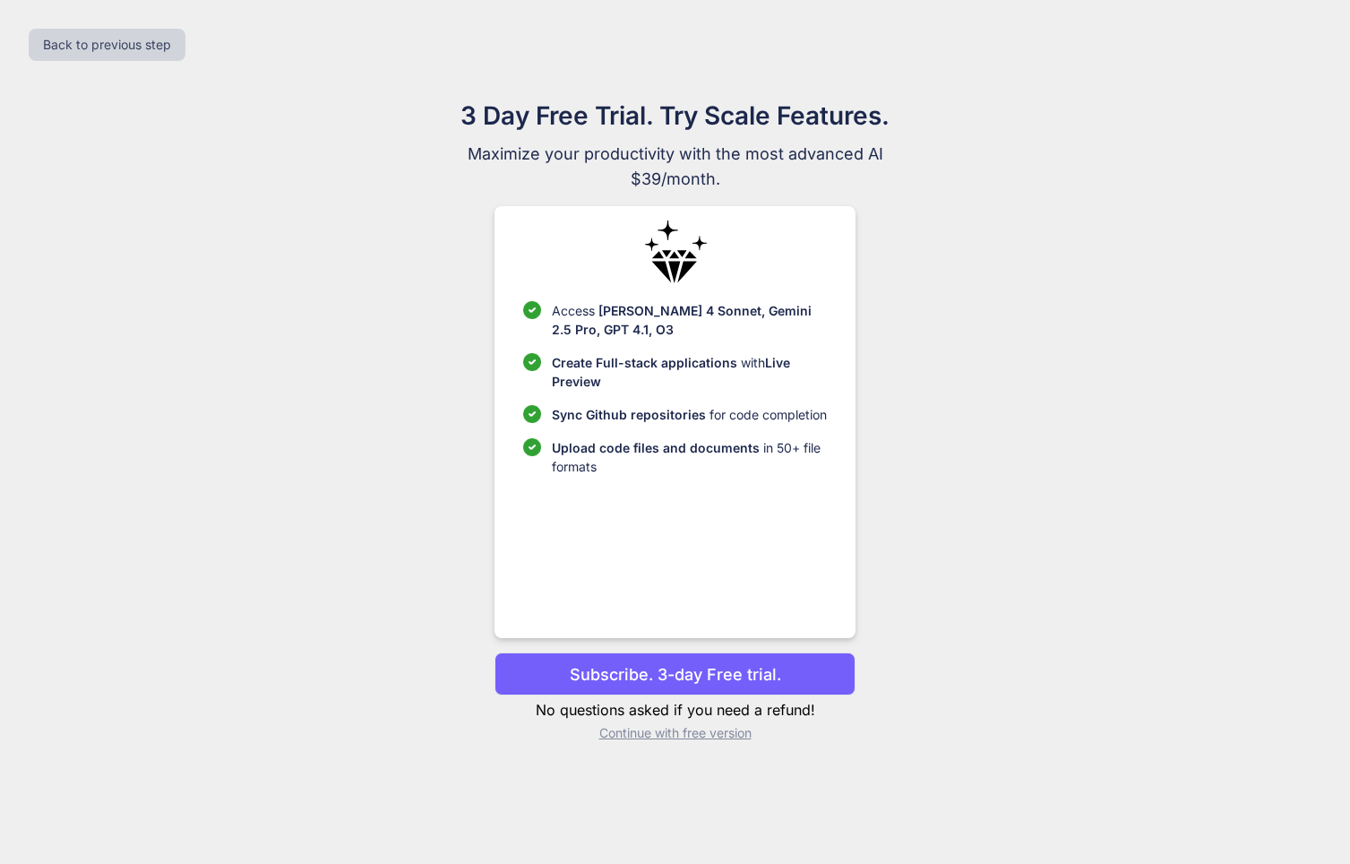
click at [684, 735] on p "Continue with free version" at bounding box center [675, 733] width 361 height 18
click at [103, 44] on button "Back to previous step" at bounding box center [107, 45] width 157 height 32
click at [701, 735] on p "Continue with free version" at bounding box center [675, 733] width 361 height 18
click at [633, 727] on p "Continue with free version" at bounding box center [675, 733] width 361 height 18
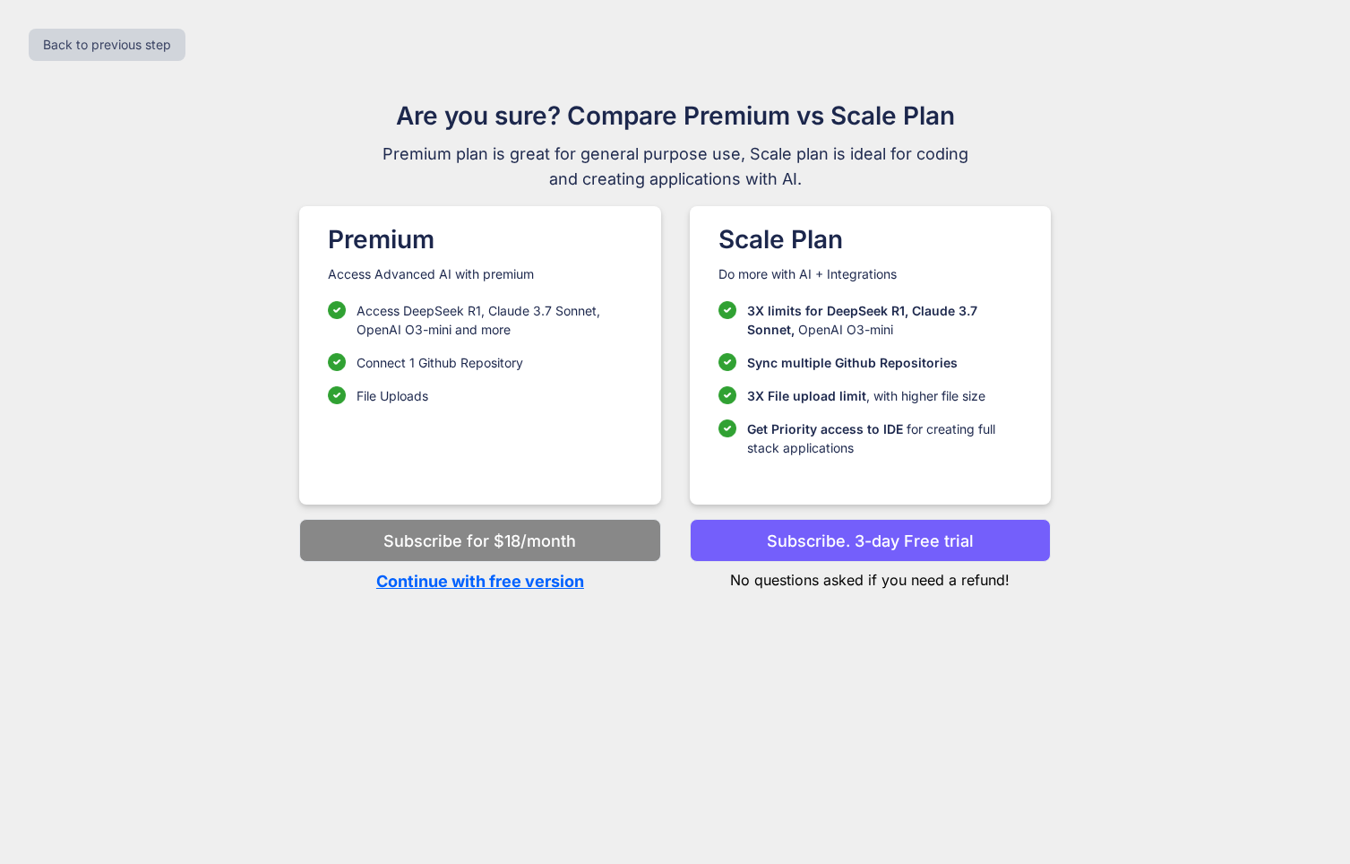
click at [483, 577] on p "Continue with free version" at bounding box center [479, 581] width 361 height 24
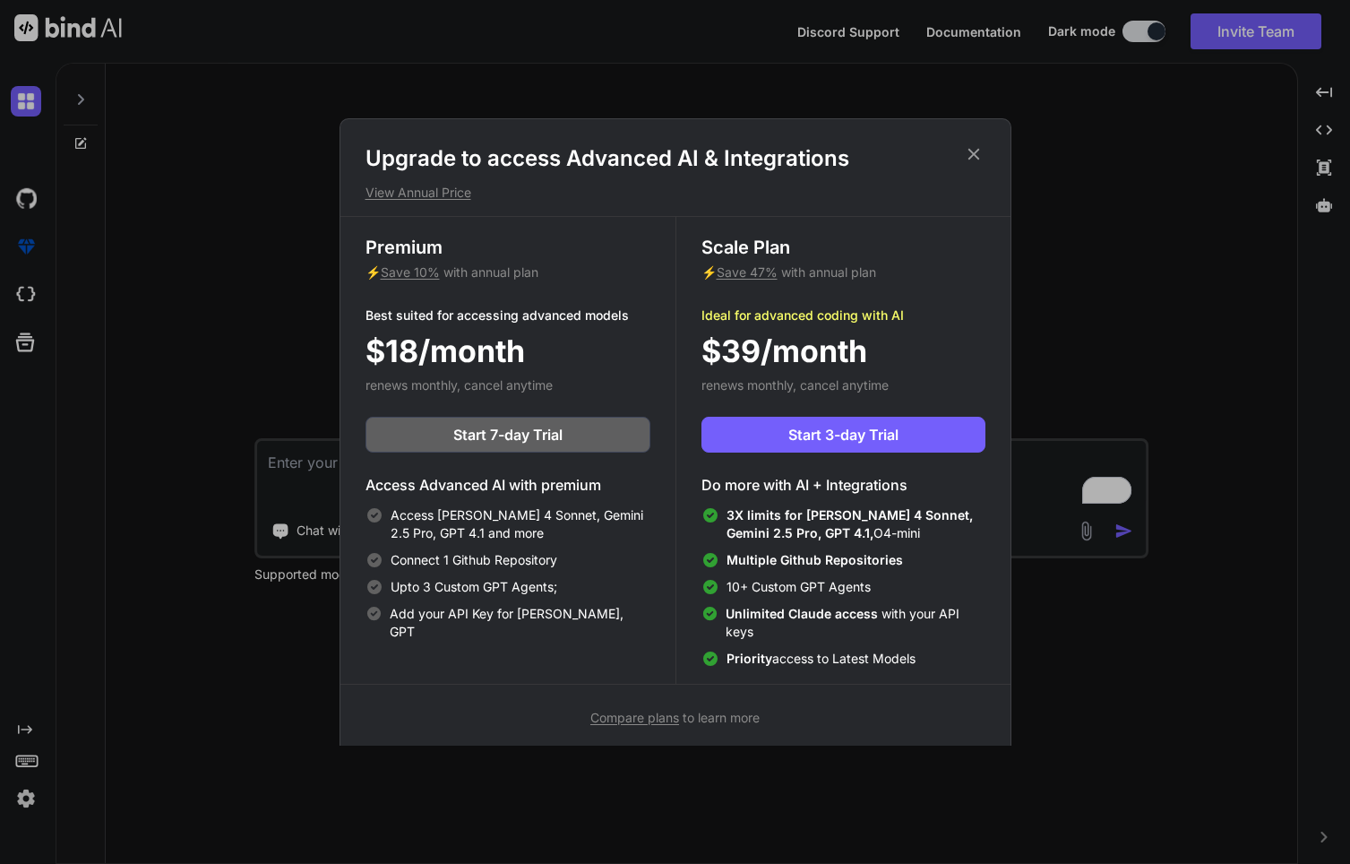
click at [973, 151] on icon at bounding box center [974, 154] width 20 height 20
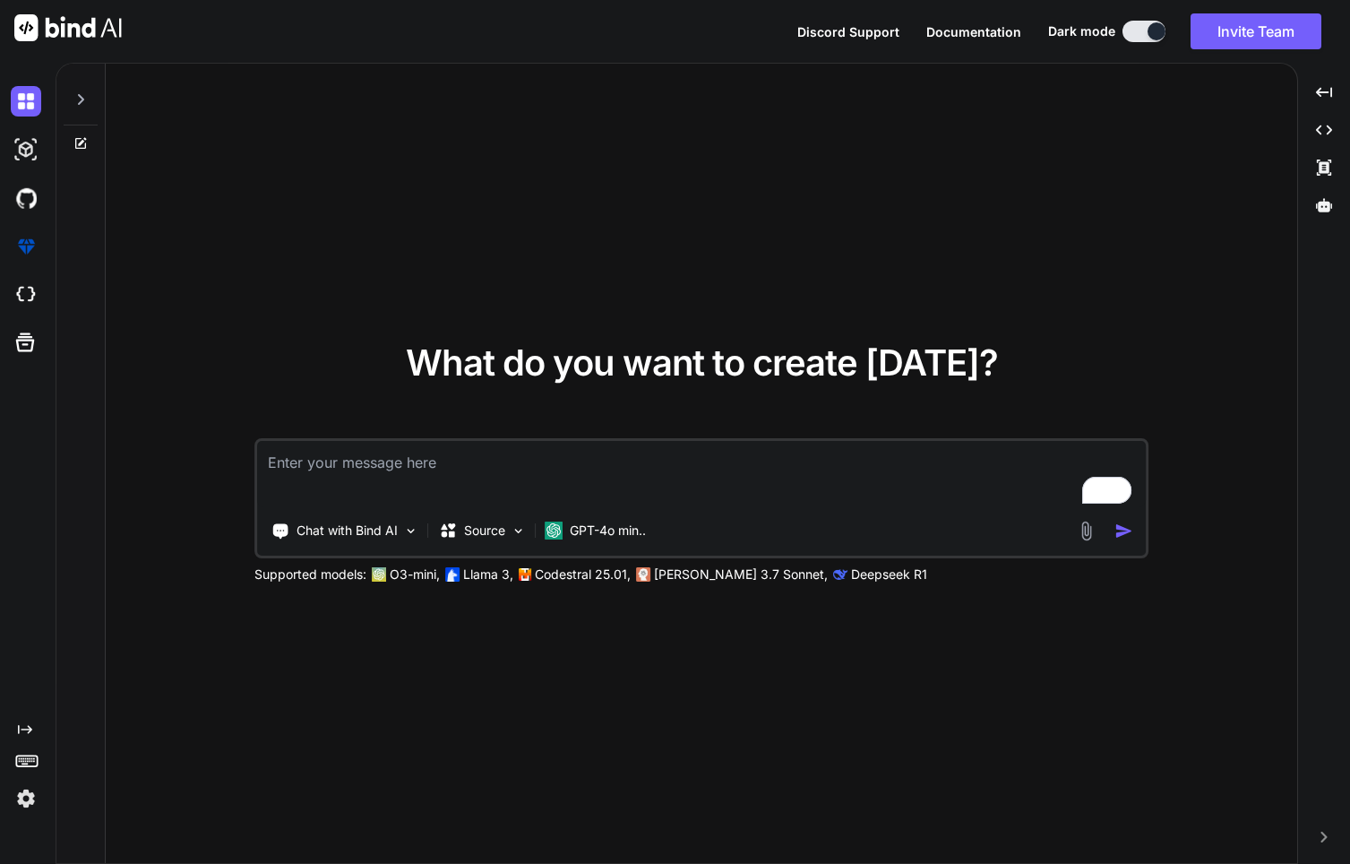
click at [25, 229] on div at bounding box center [30, 246] width 38 height 48
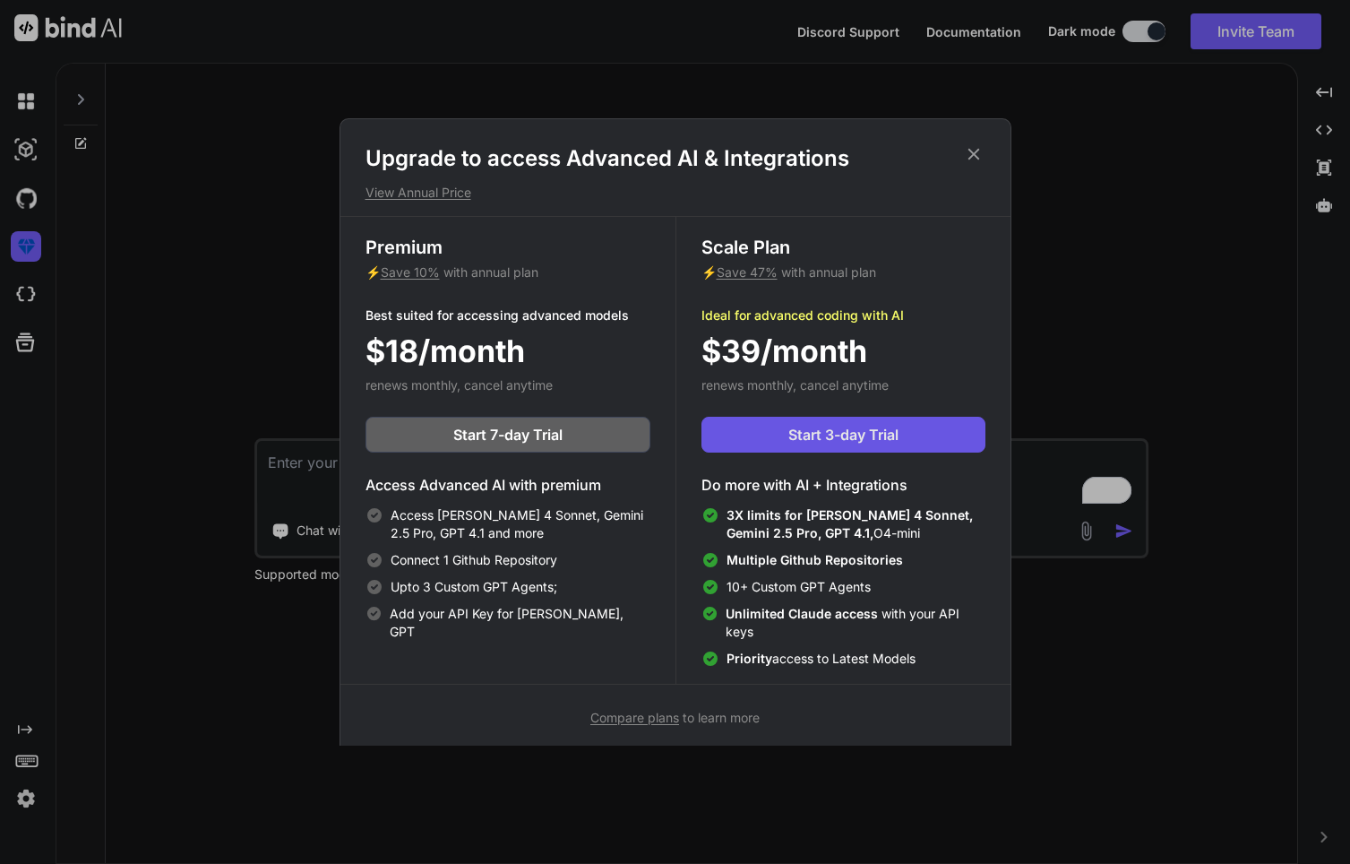
click at [849, 437] on span "Start 3-day Trial" at bounding box center [843, 435] width 110 height 22
